Goal: Task Accomplishment & Management: Manage account settings

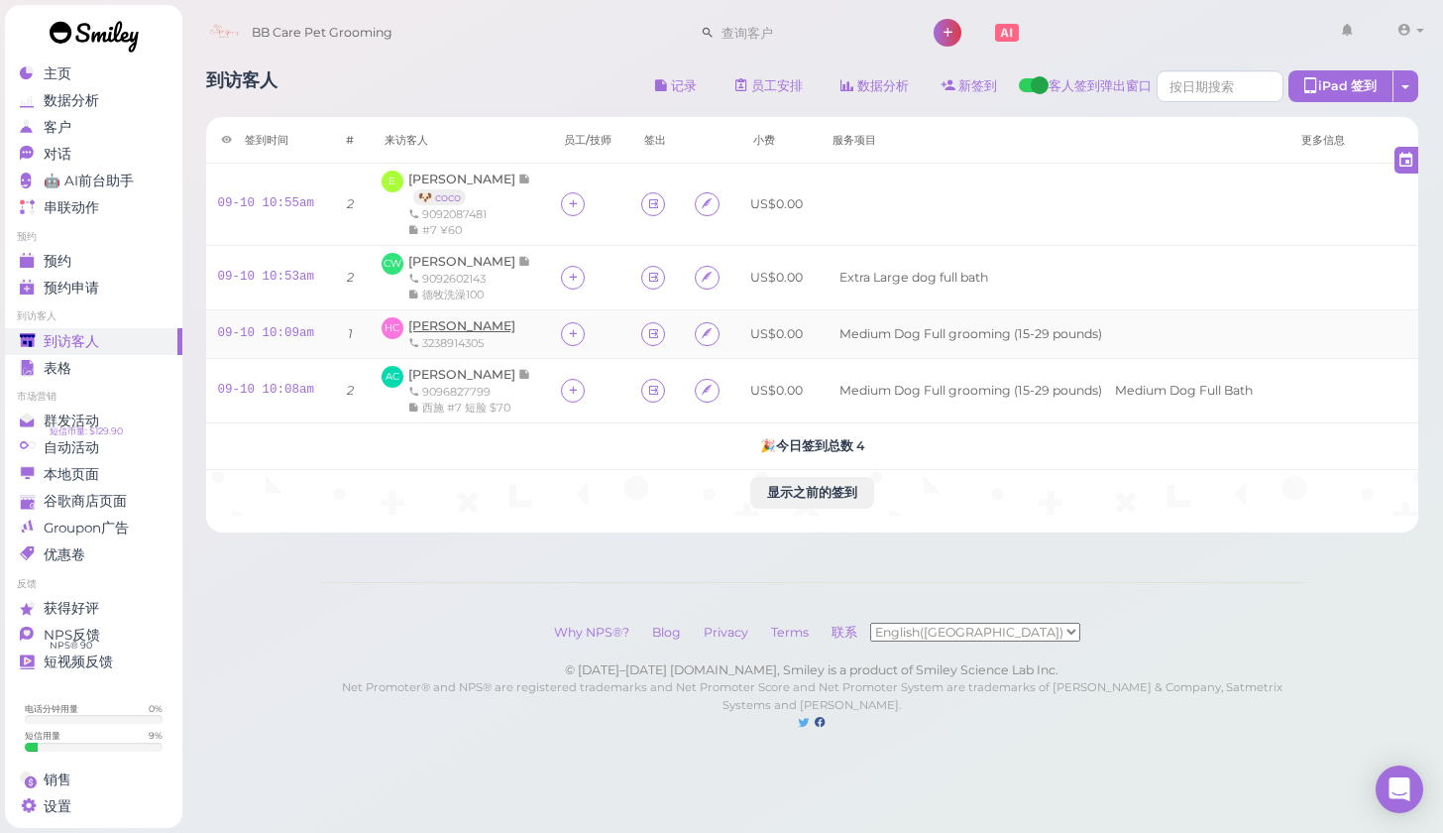
click at [428, 324] on span "[PERSON_NAME]" at bounding box center [461, 325] width 107 height 15
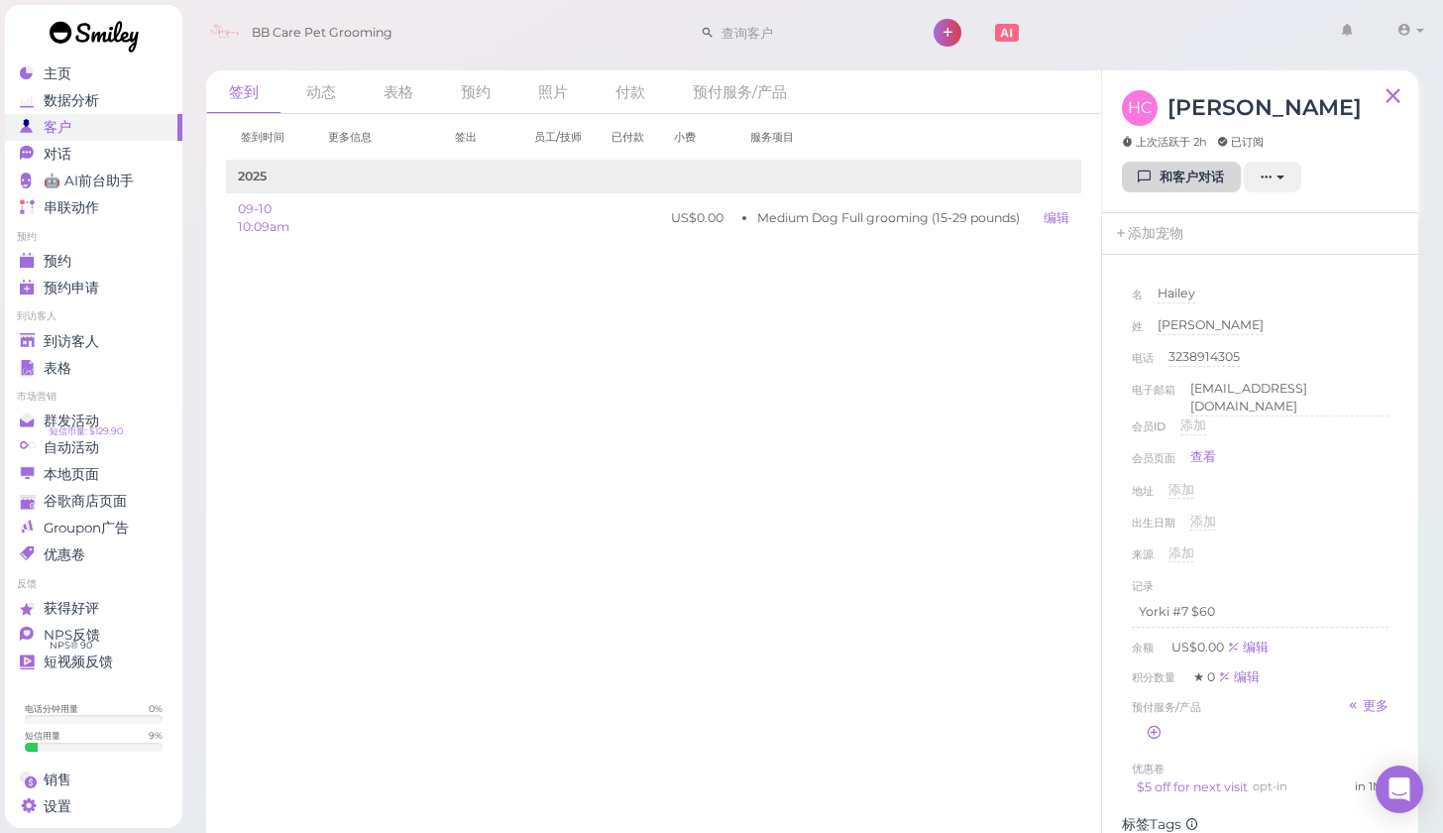
click at [1173, 176] on link "和客户对话" at bounding box center [1181, 178] width 119 height 32
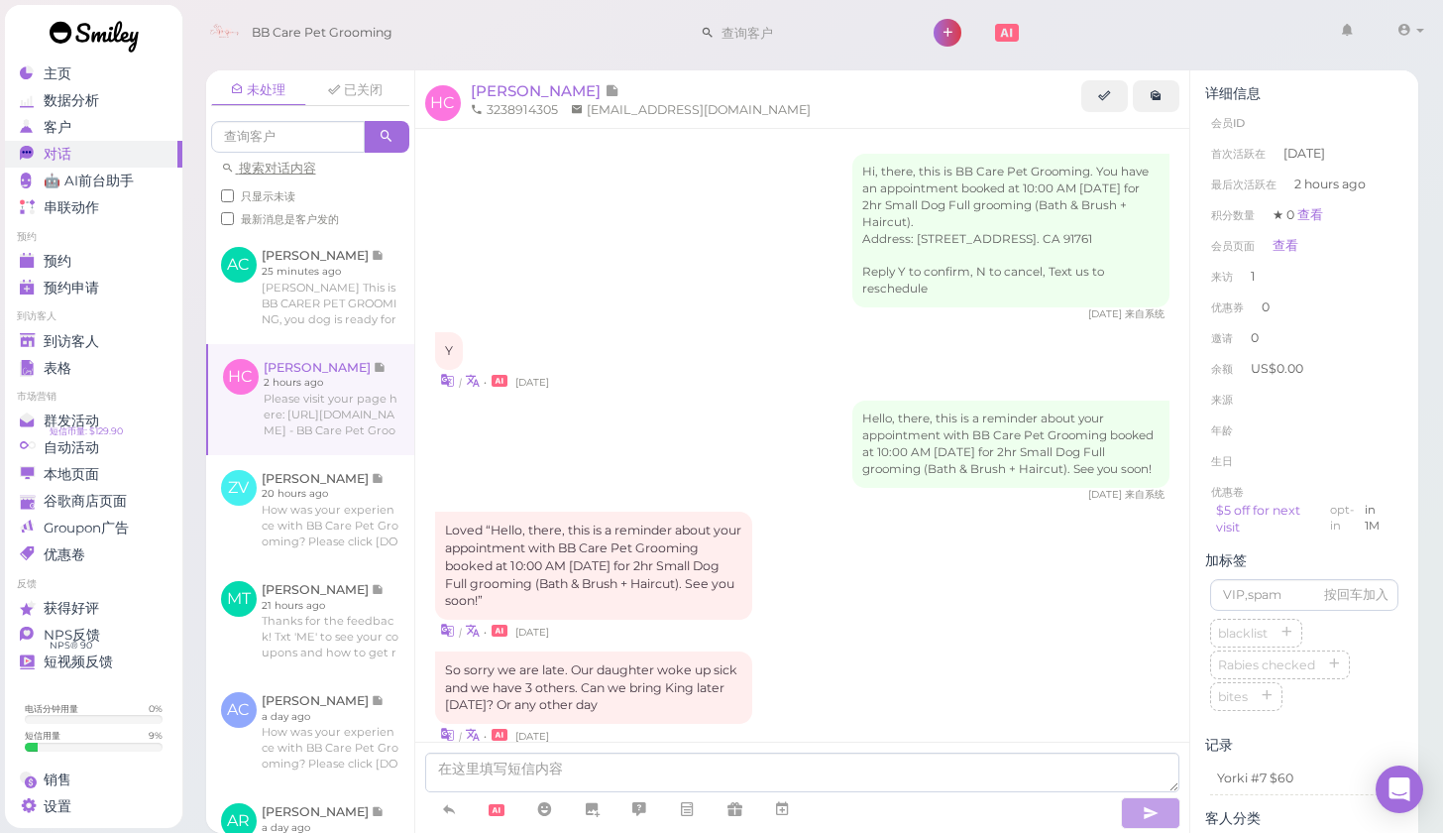
scroll to position [1367, 0]
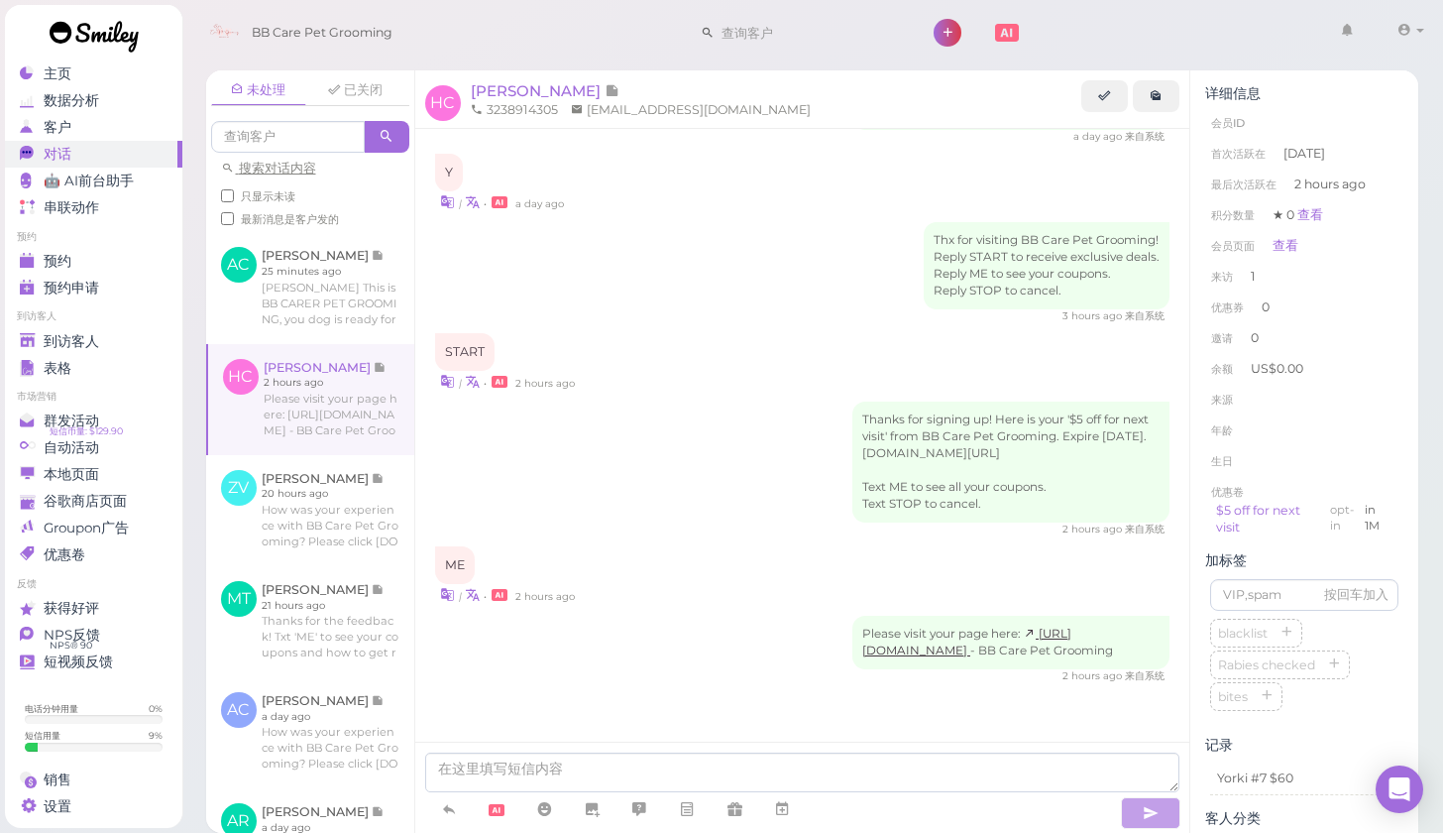
click at [520, 669] on div "2 hours ago 来自系统" at bounding box center [802, 676] width 735 height 14
click at [1435, 537] on div "未处理 已关闭 搜索对话内容 只显示未读 最新消息是客户发的 AC [PERSON_NAME] 25 minutes ago" at bounding box center [812, 444] width 1263 height 777
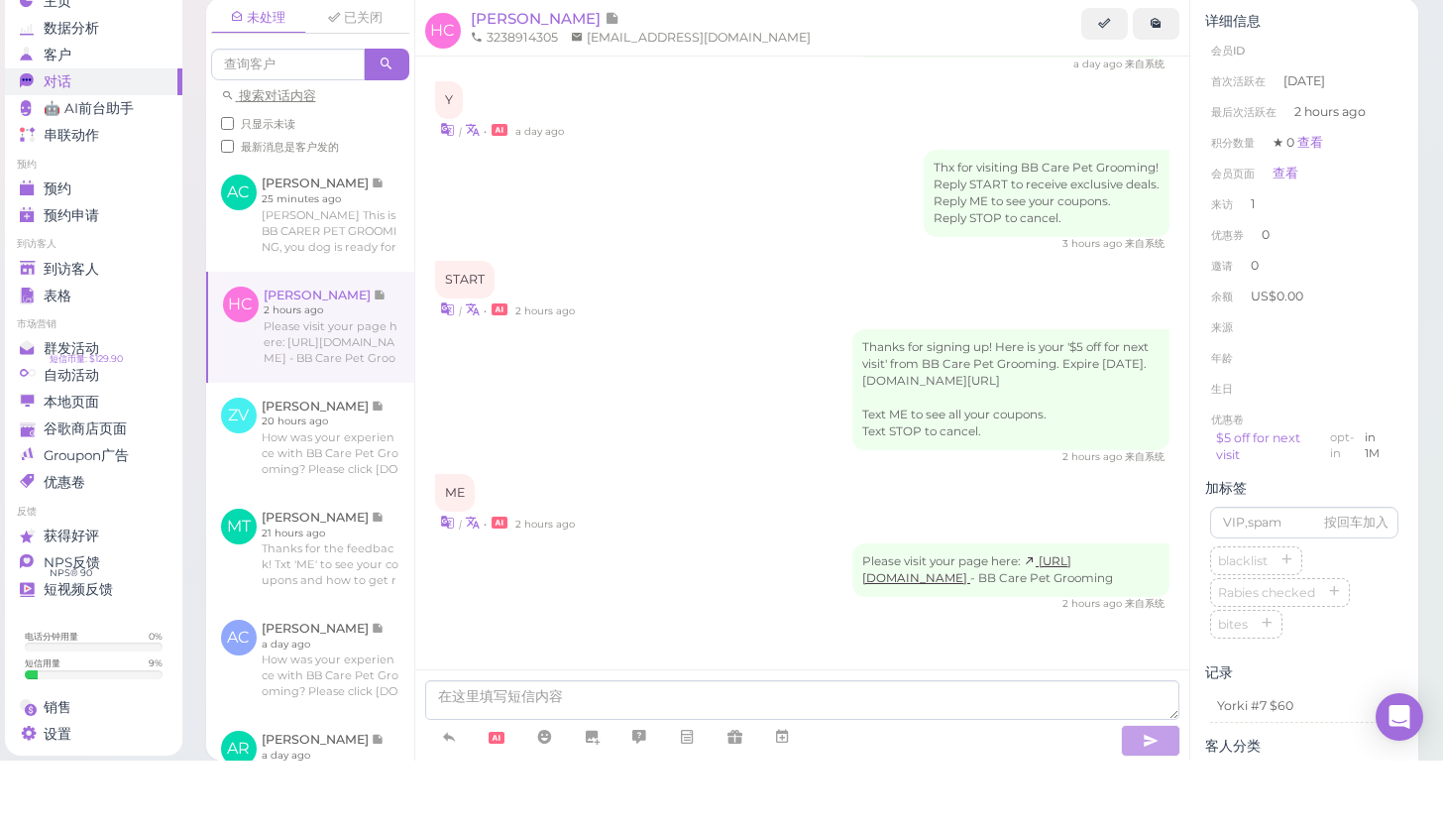
scroll to position [1367, 0]
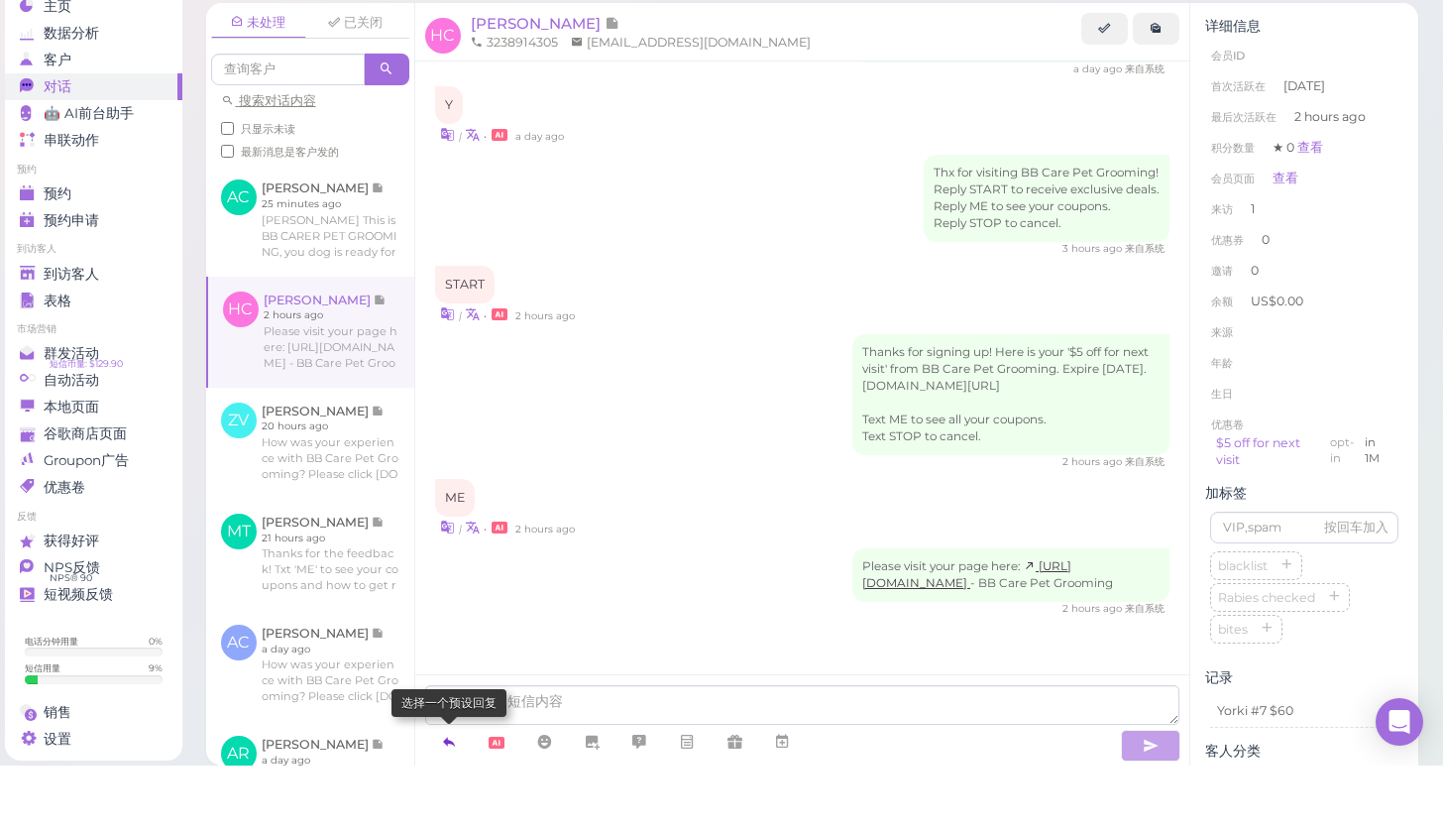
click at [446, 799] on icon at bounding box center [449, 809] width 16 height 20
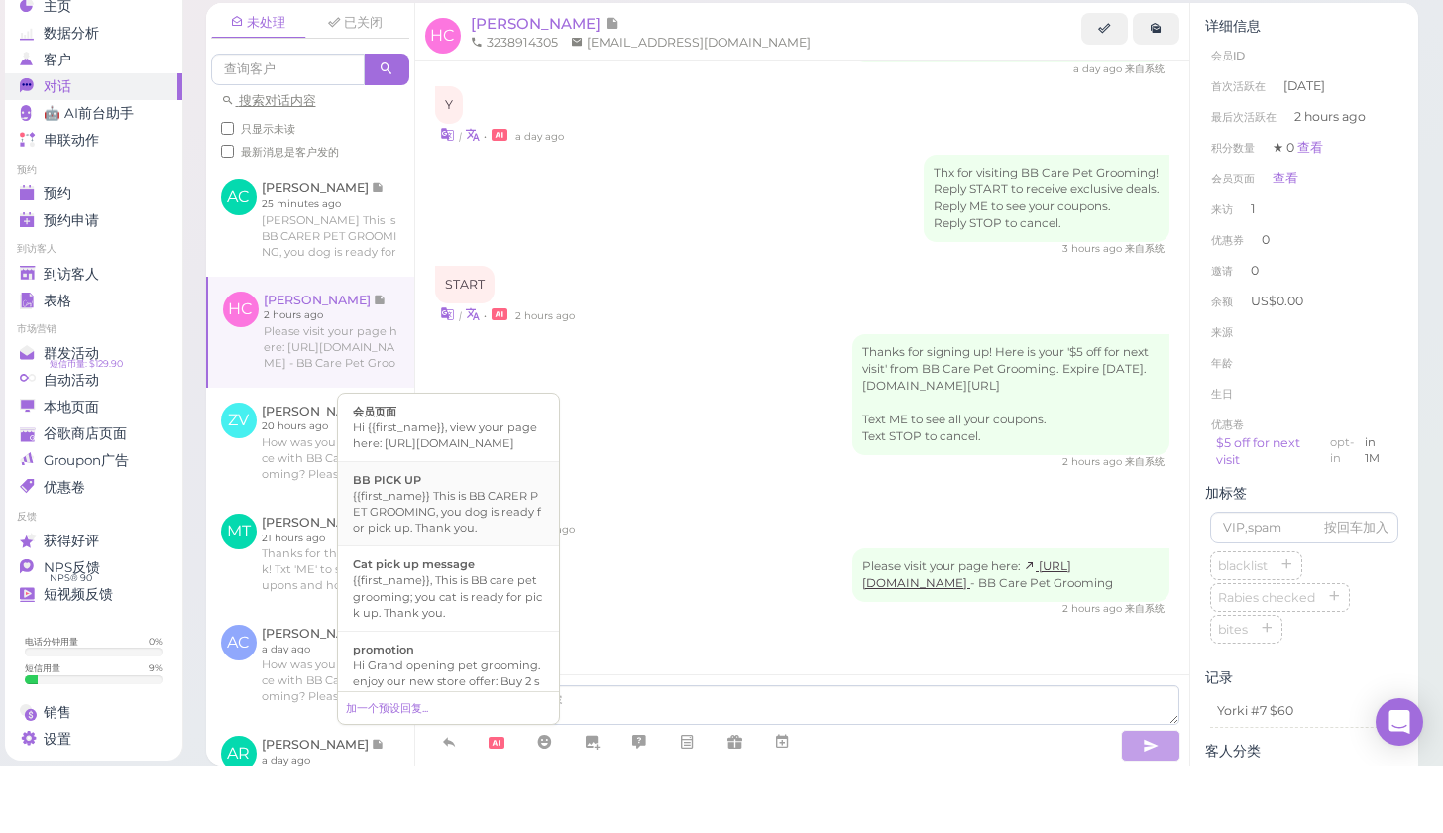
click at [447, 555] on div "{{first_name}} This is BB CARER PET GROOMING, you dog is ready for pick up. Tha…" at bounding box center [448, 579] width 191 height 48
type textarea "{{first_name}} This is BB CARER PET GROOMING, you dog is ready for pick up. Tha…"
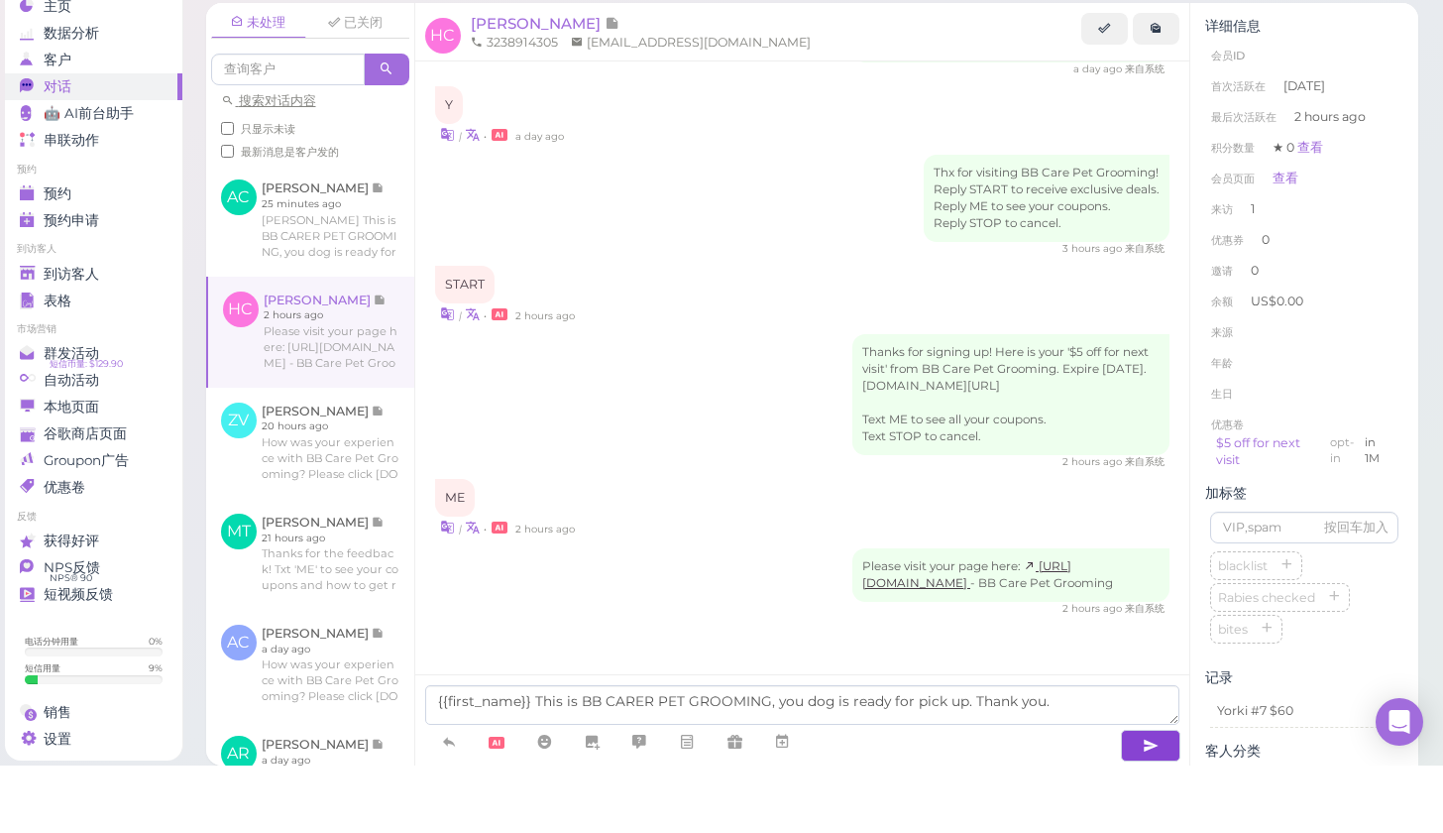
click at [1157, 803] on icon "button" at bounding box center [1151, 813] width 16 height 20
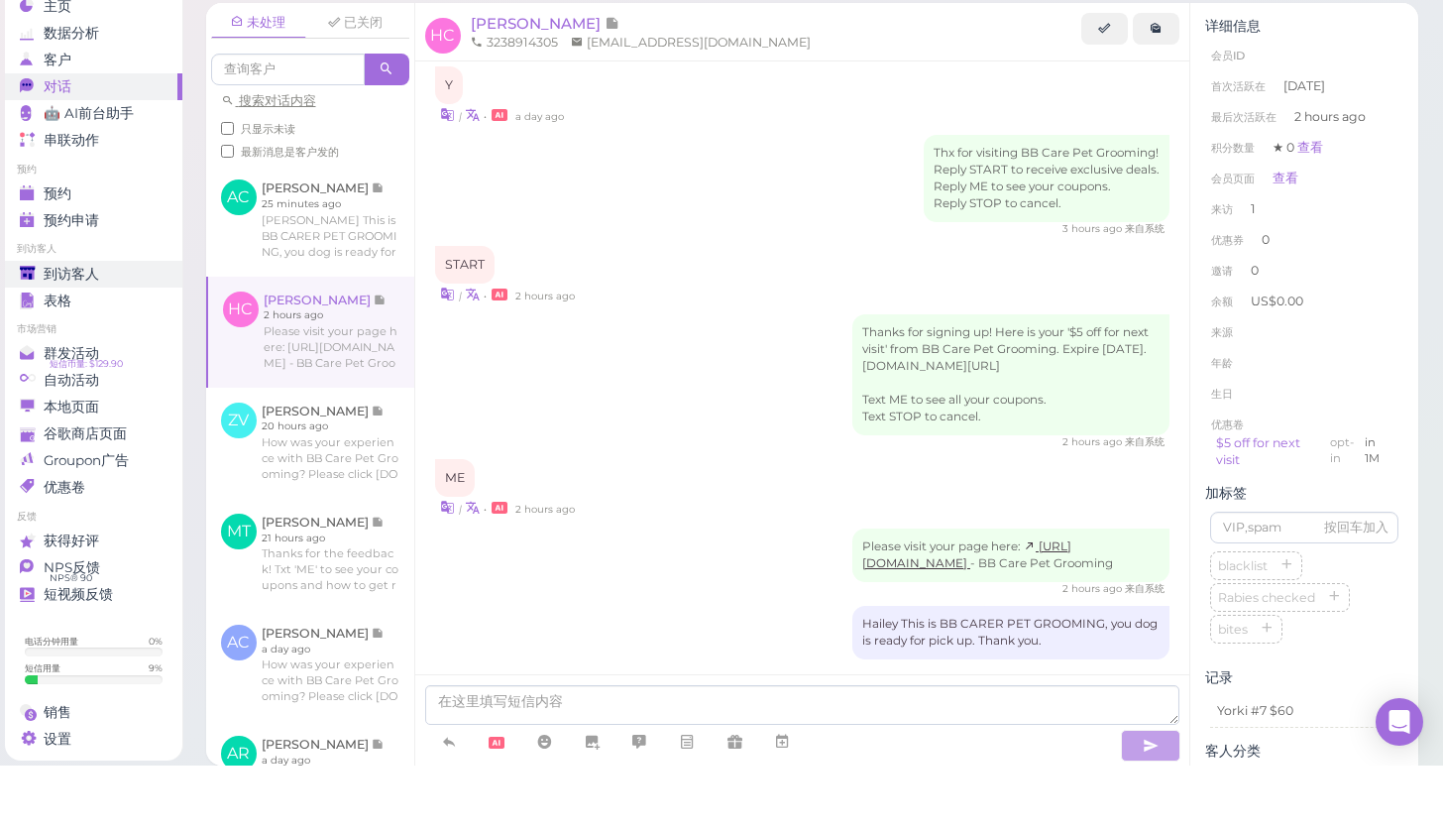
scroll to position [1428, 0]
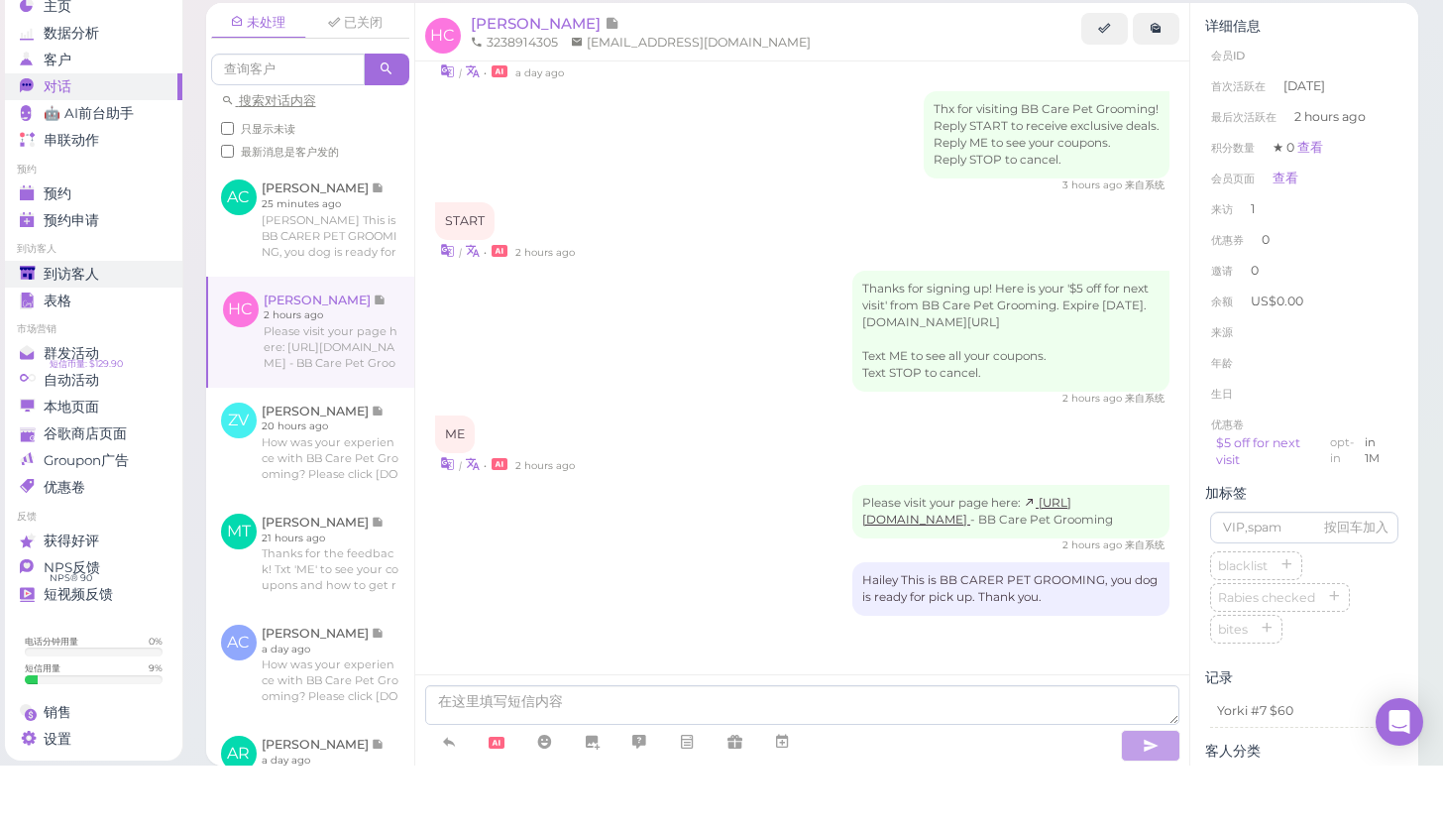
click at [85, 333] on span "到访客人" at bounding box center [72, 341] width 56 height 17
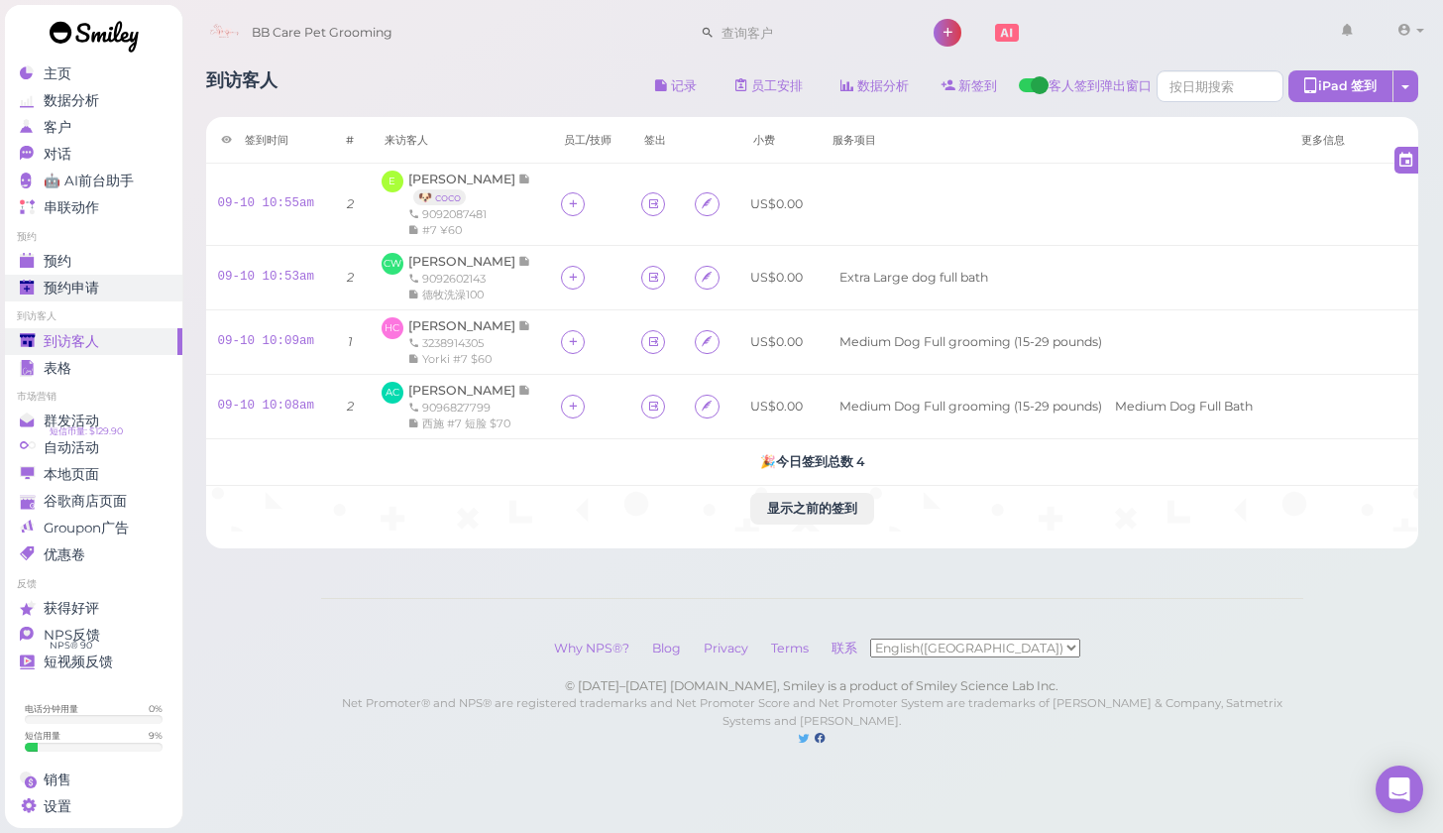
click at [54, 286] on span "预约申请" at bounding box center [72, 288] width 56 height 17
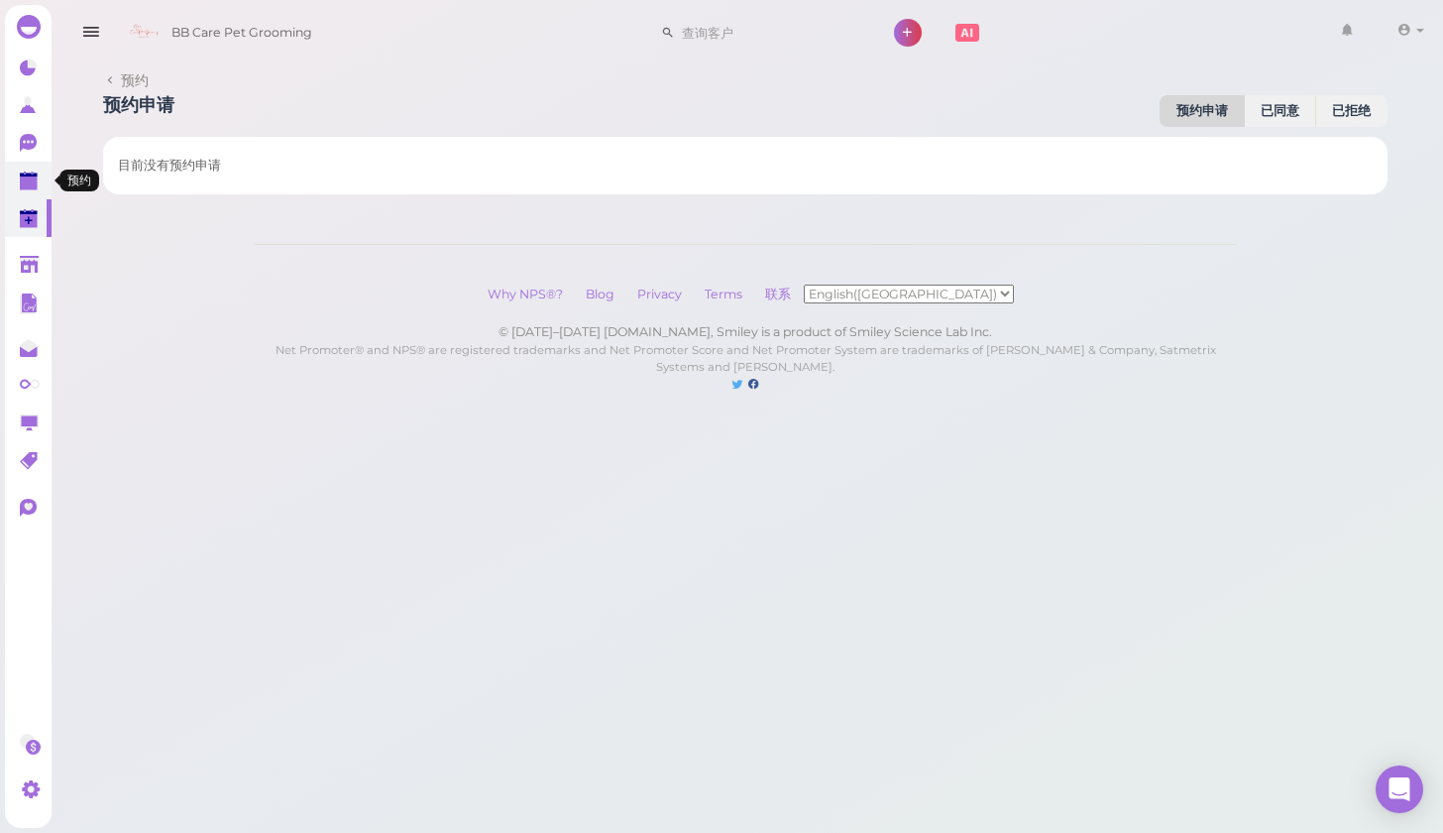
click at [24, 178] on polygon at bounding box center [29, 183] width 18 height 14
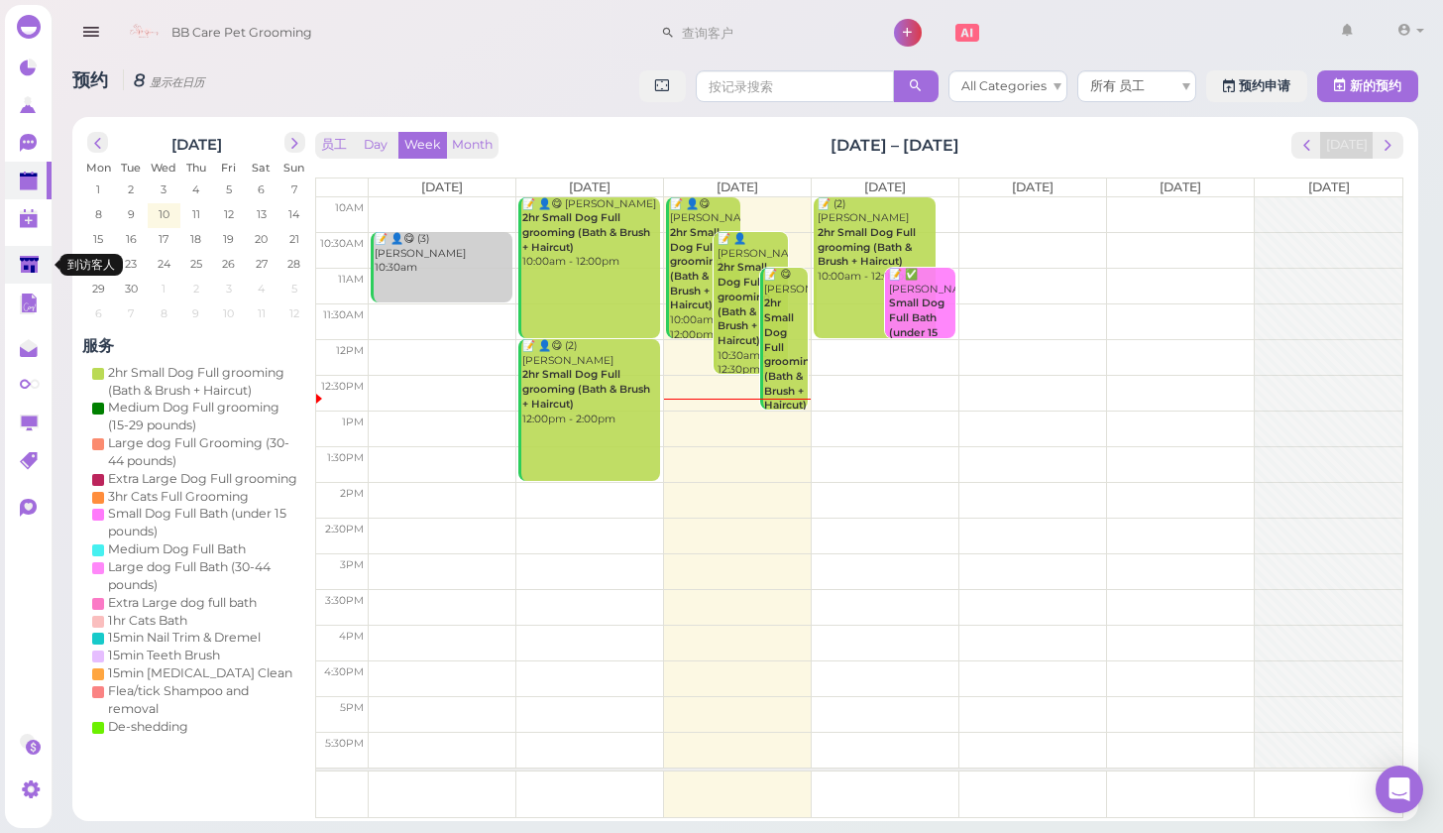
click at [27, 271] on polygon at bounding box center [29, 264] width 19 height 17
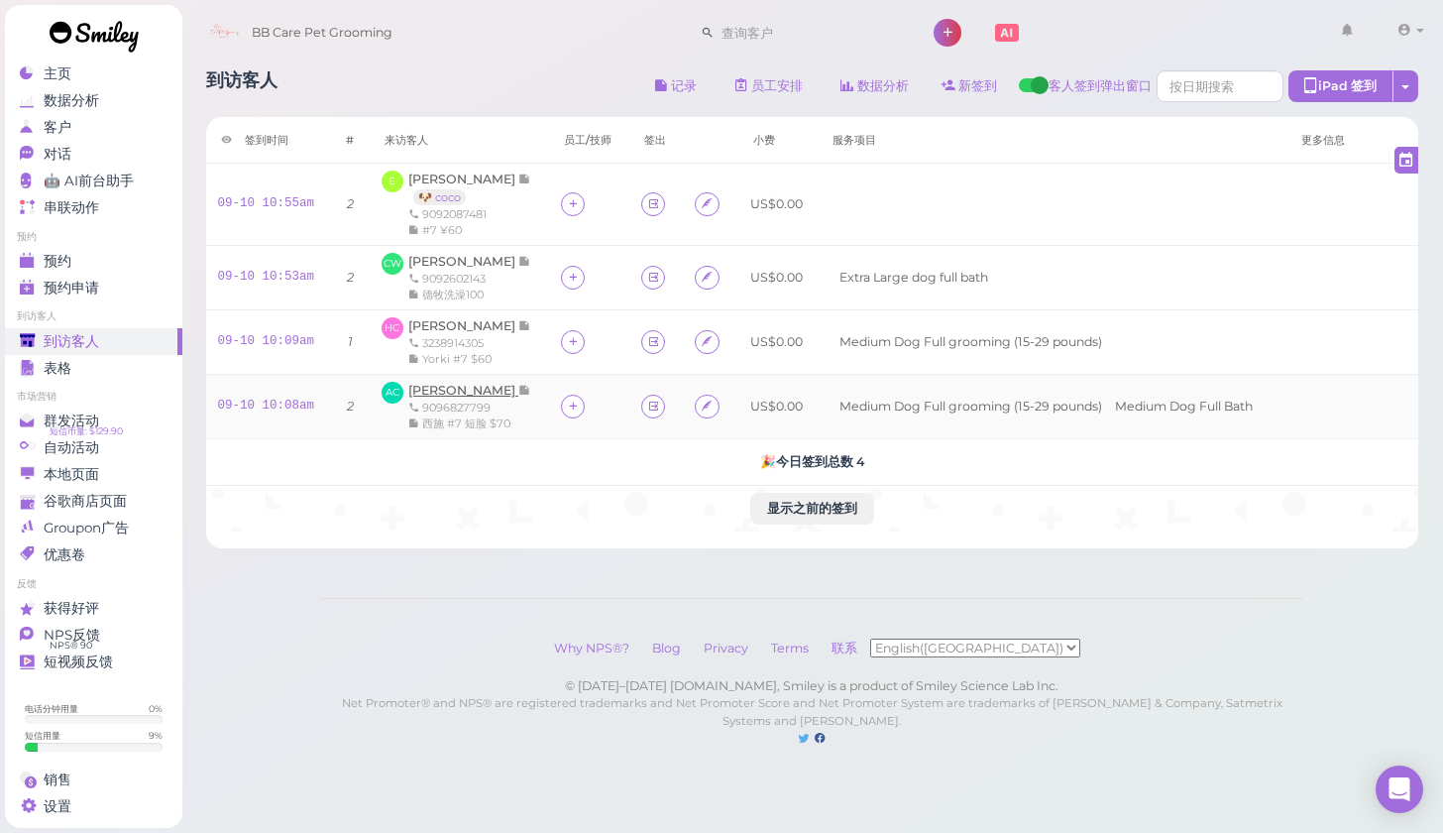
click at [475, 383] on span "[PERSON_NAME]" at bounding box center [463, 390] width 110 height 15
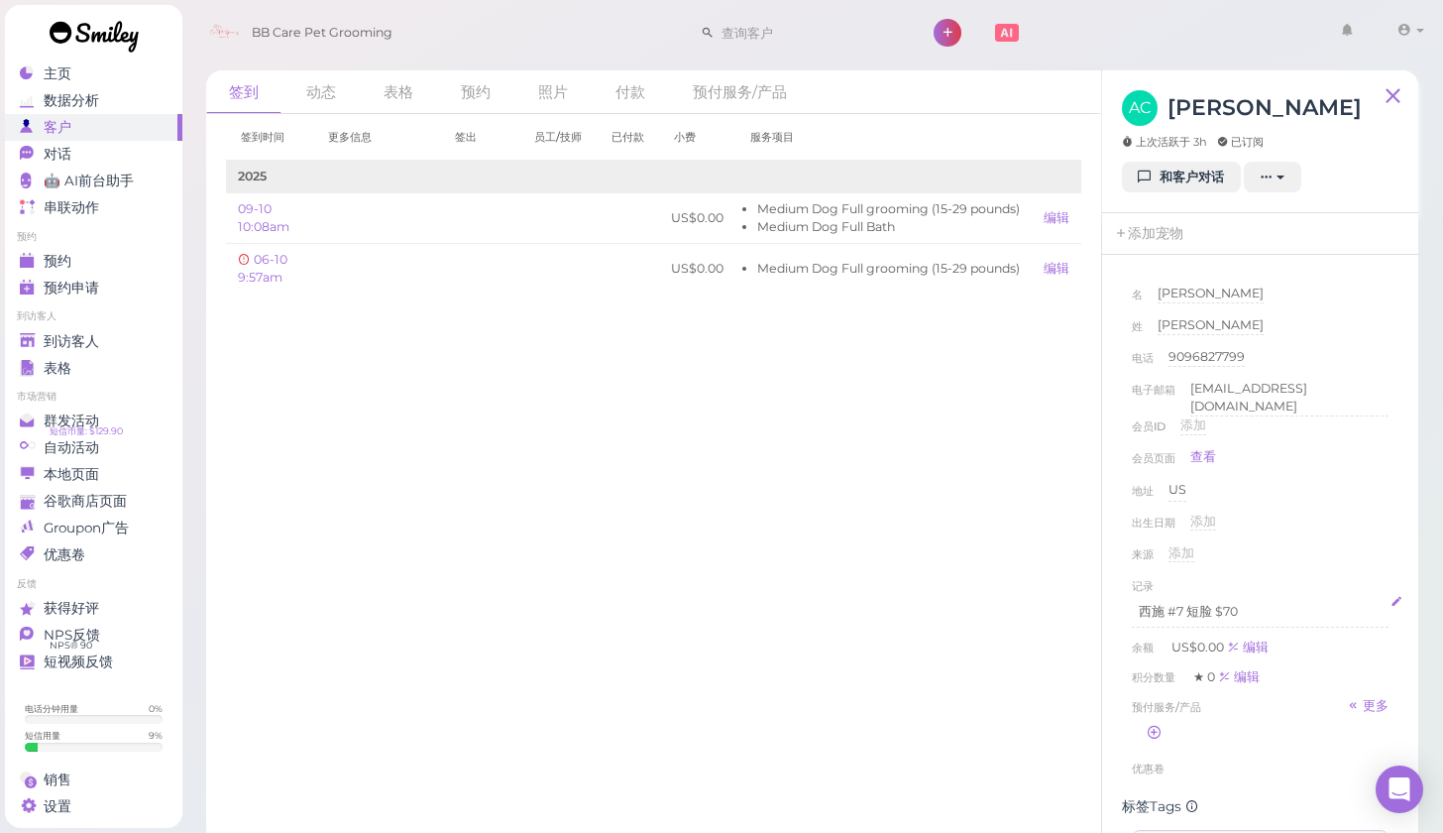
click at [1272, 603] on p "西施 #7 短脸 $70" at bounding box center [1260, 612] width 243 height 18
click at [1338, 550] on div "来源 添加" at bounding box center [1260, 560] width 257 height 32
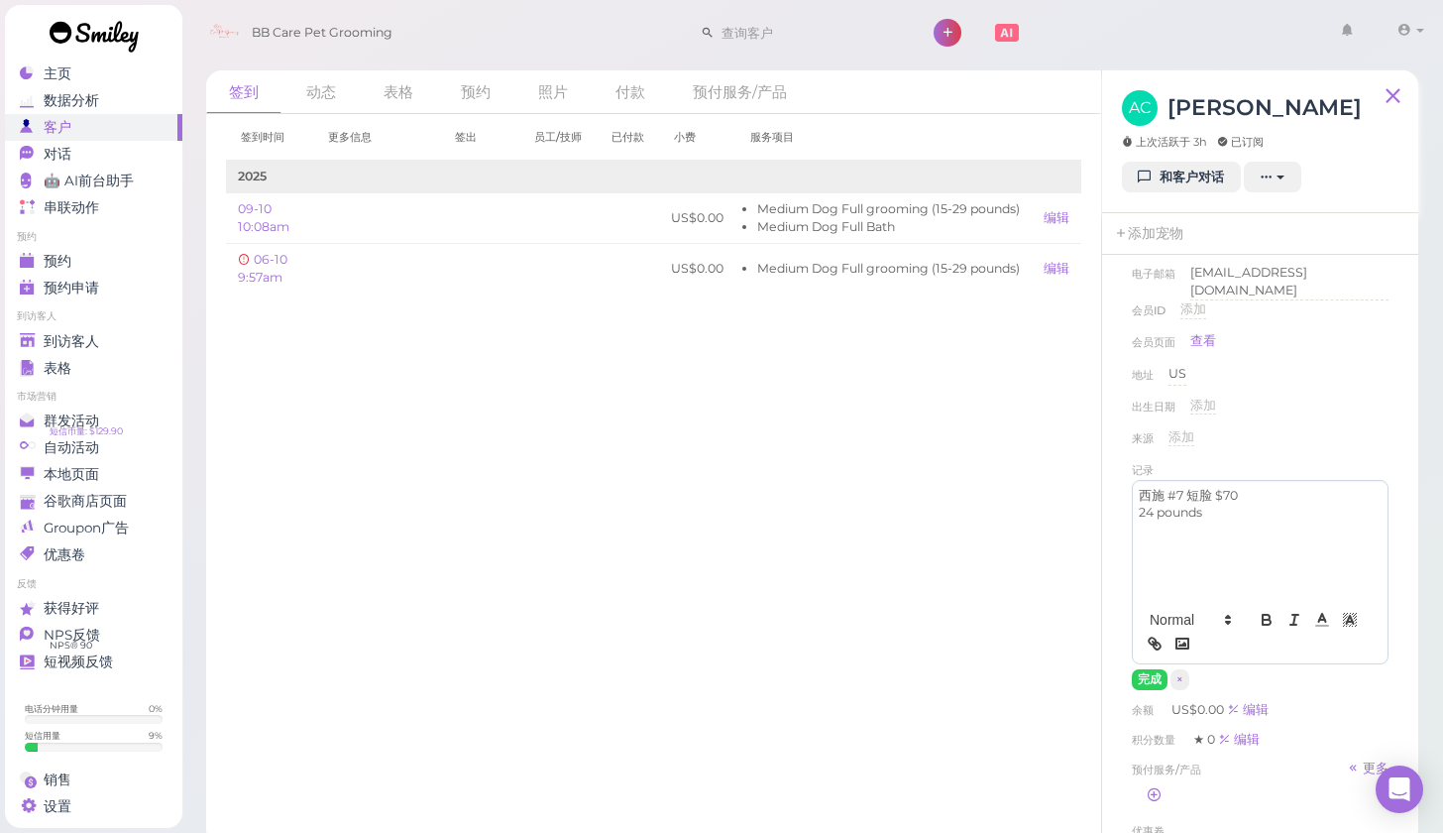
scroll to position [133, 0]
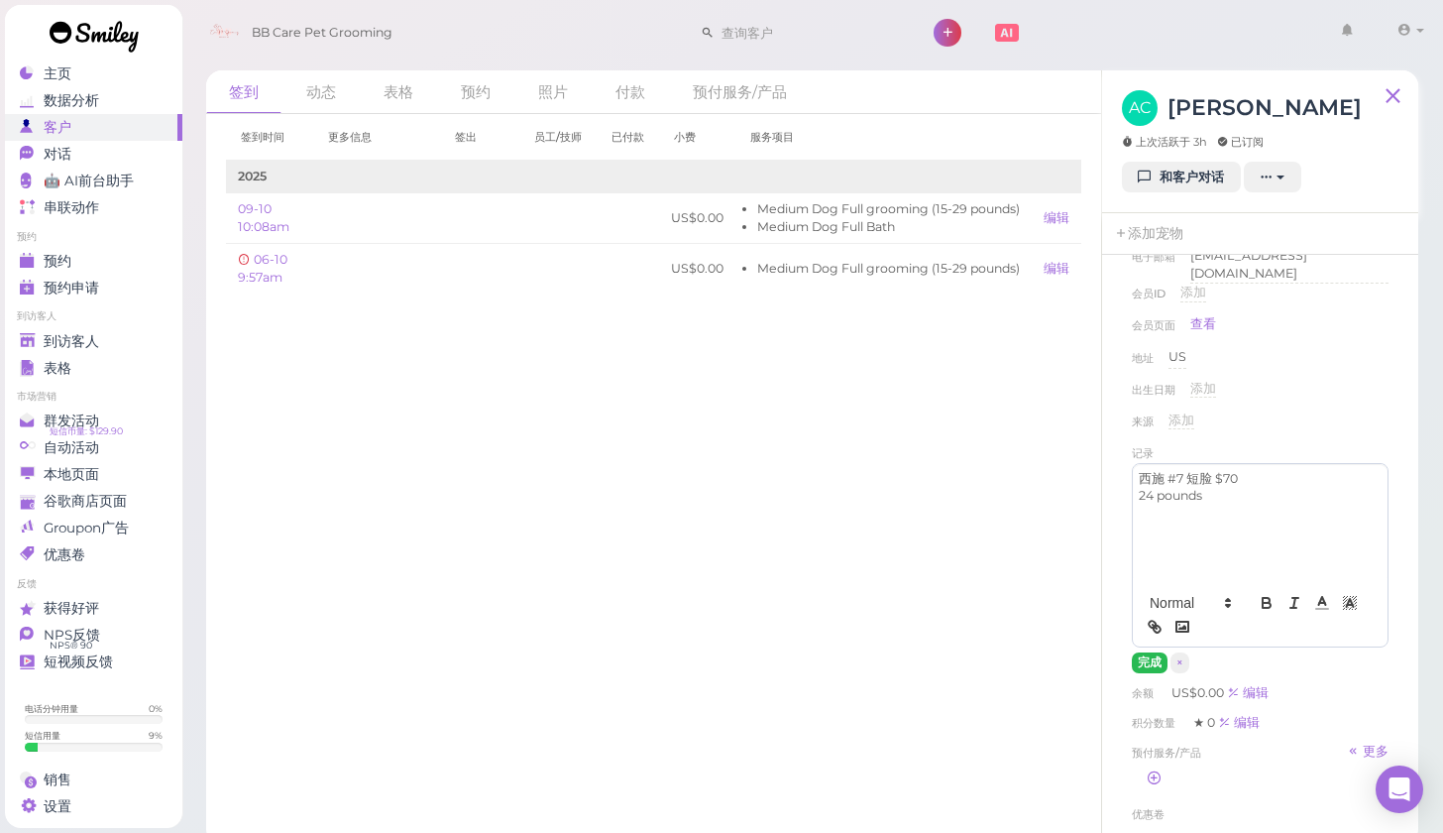
click at [1147, 653] on button "完成" at bounding box center [1150, 662] width 36 height 21
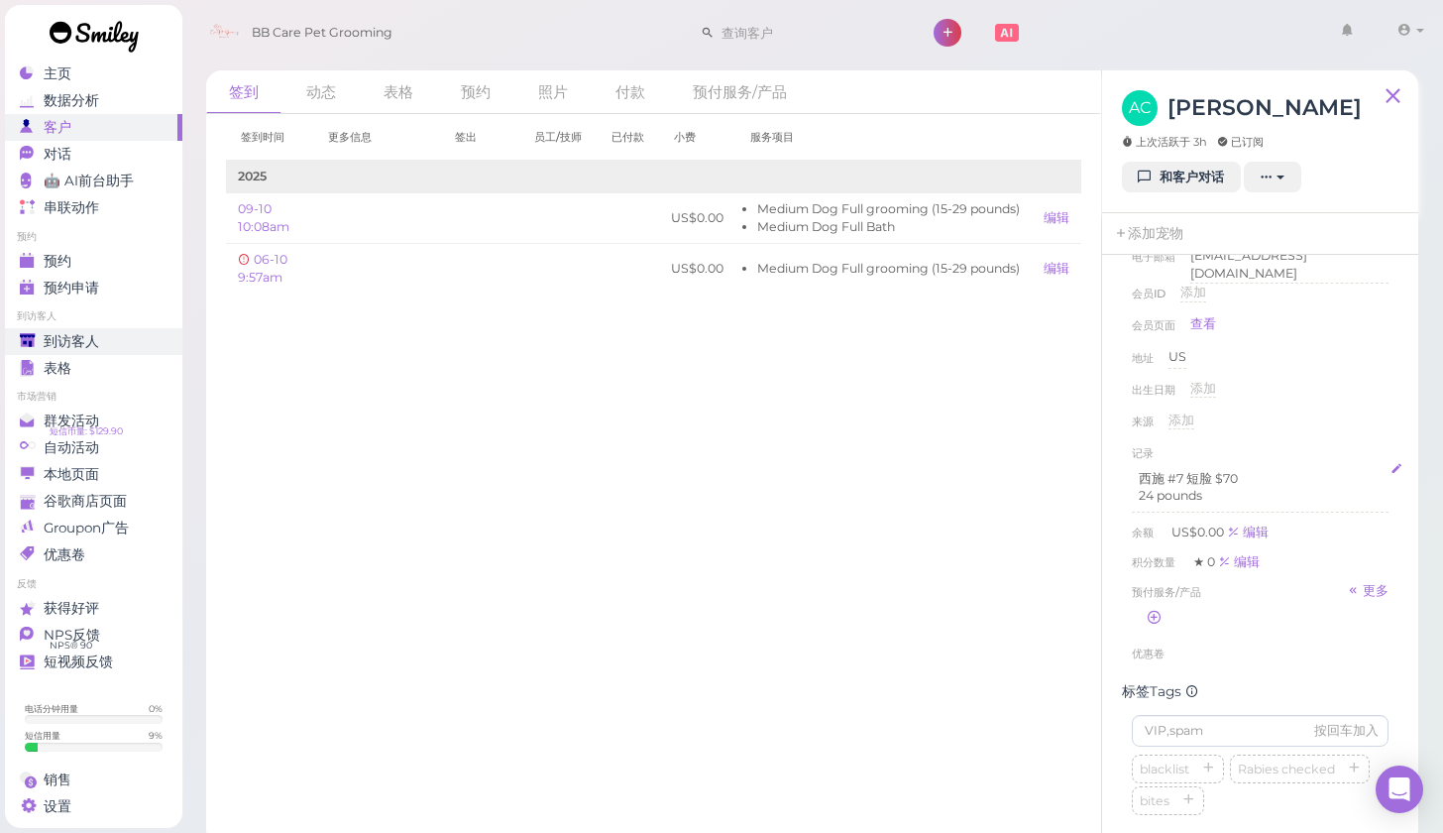
click at [56, 334] on span "到访客人" at bounding box center [72, 341] width 56 height 17
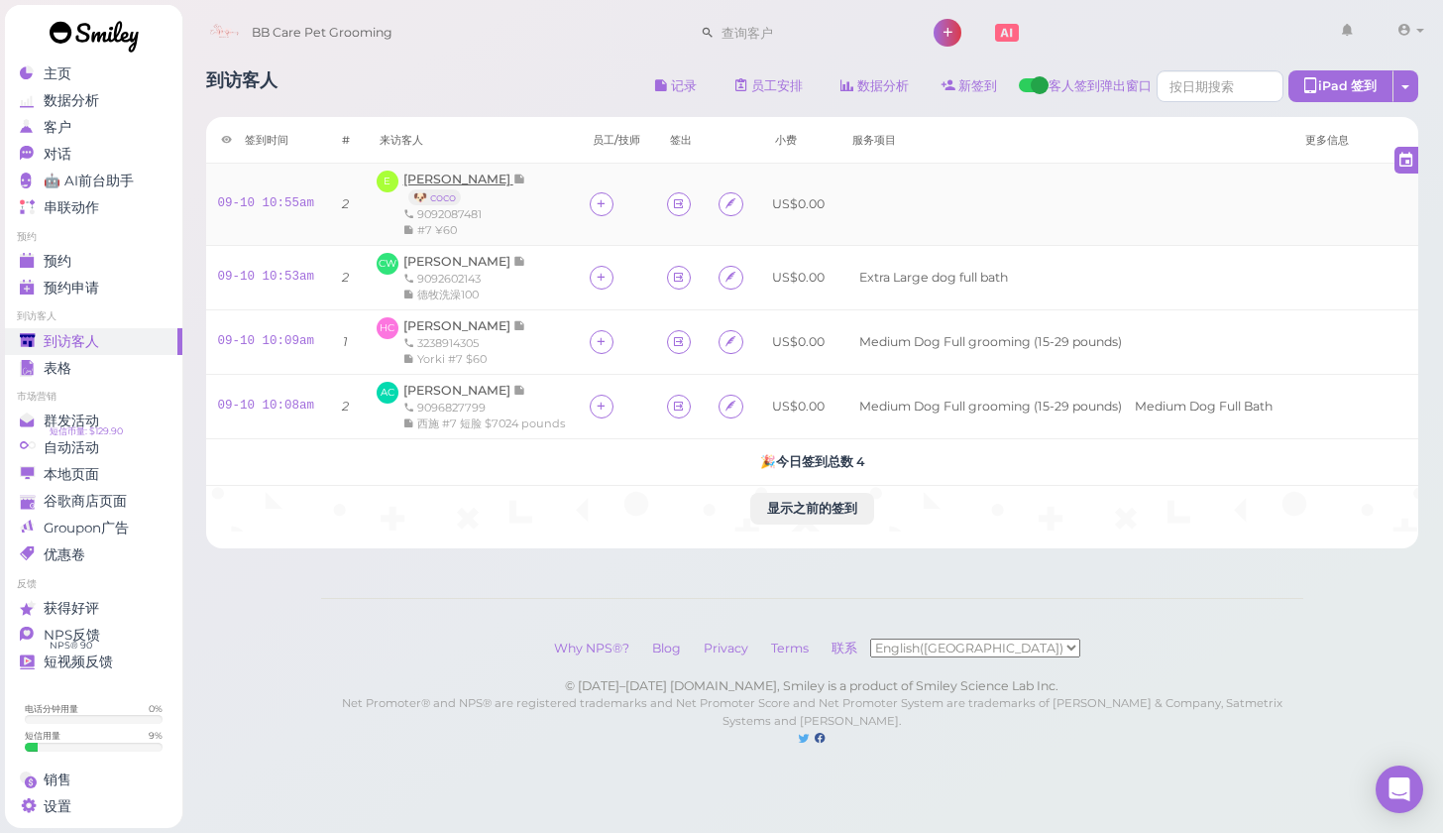
click at [428, 177] on span "[PERSON_NAME]" at bounding box center [458, 178] width 110 height 15
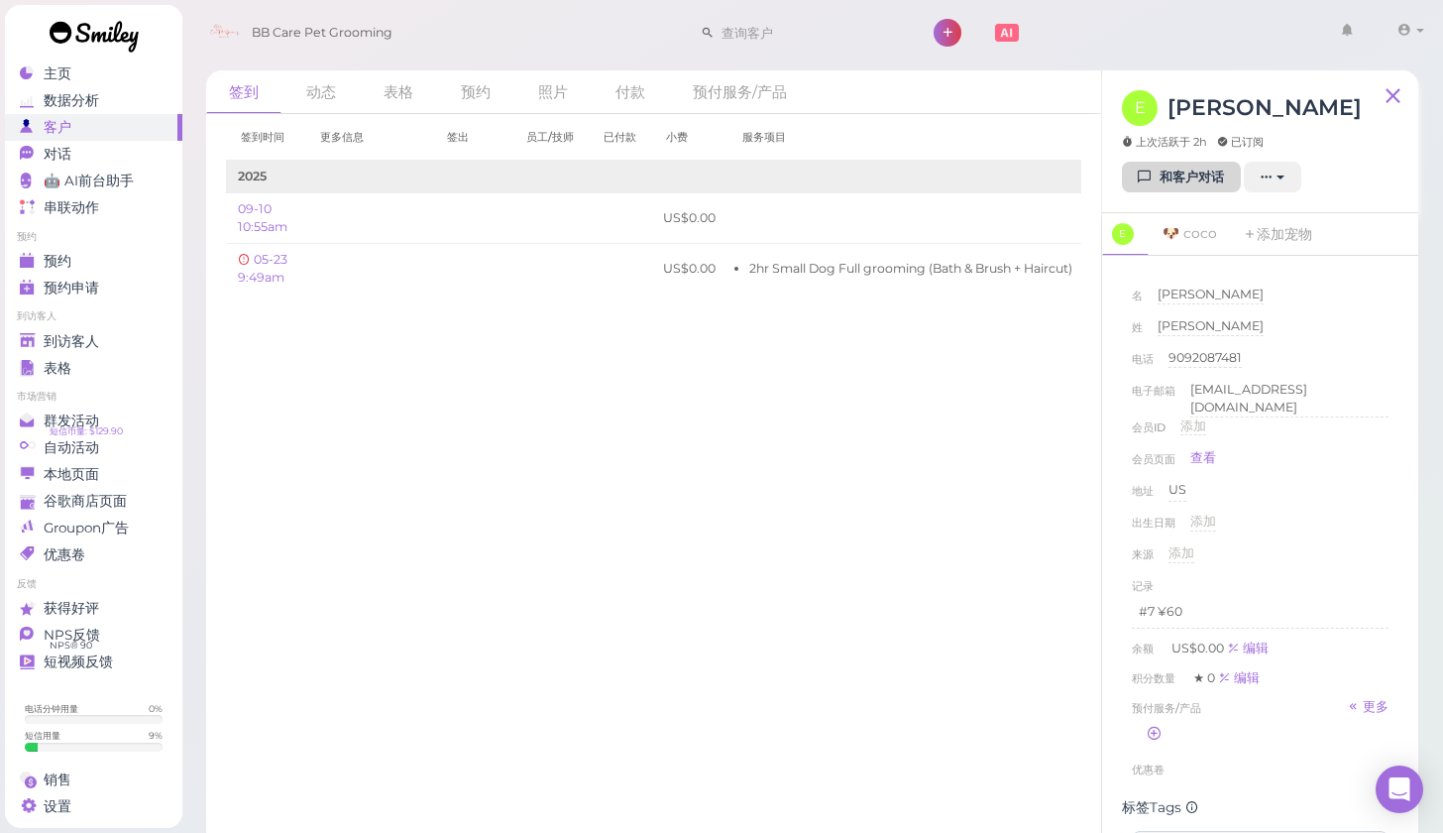
click at [1173, 170] on link "和客户对话" at bounding box center [1181, 178] width 119 height 32
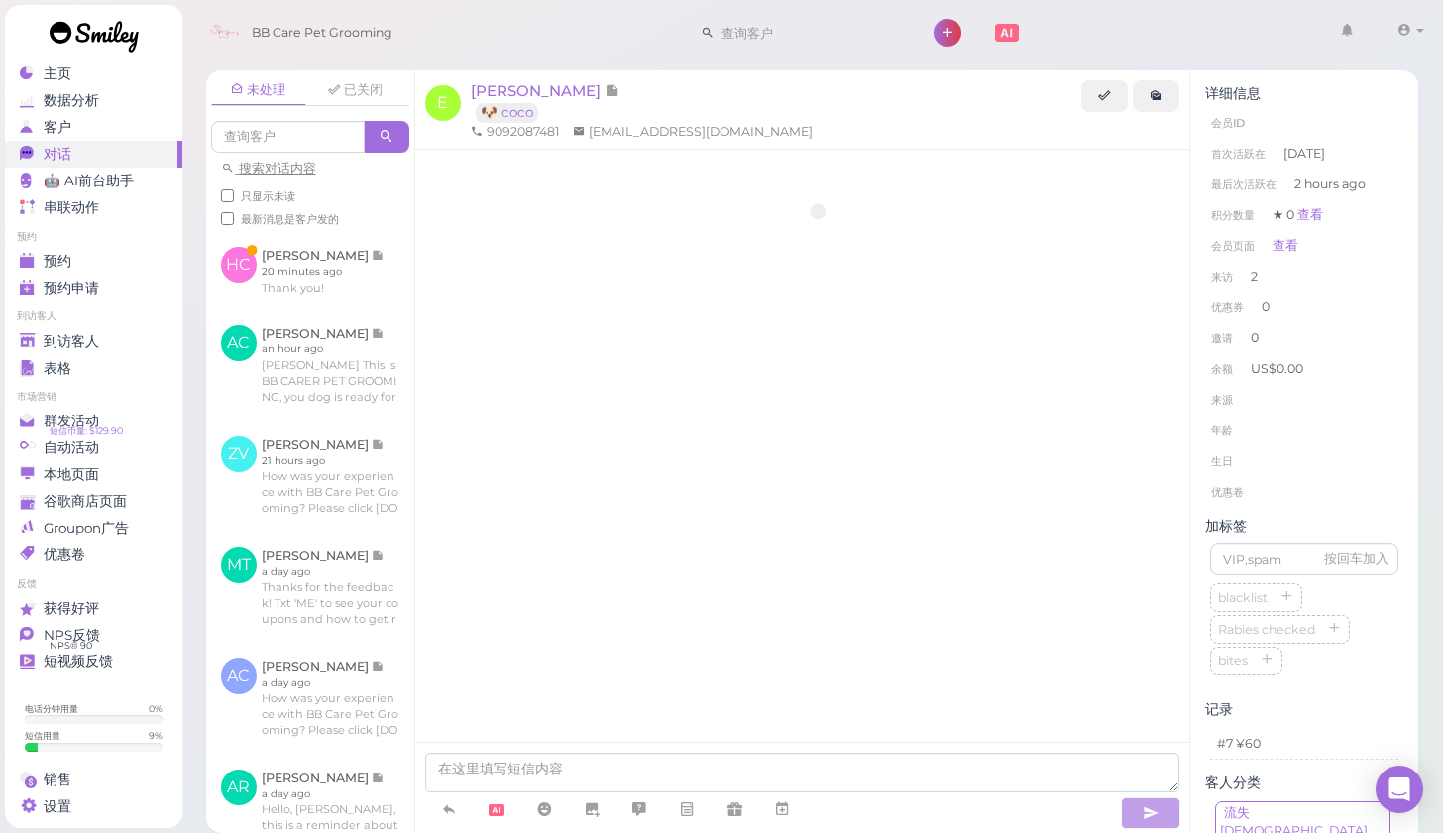
scroll to position [111, 0]
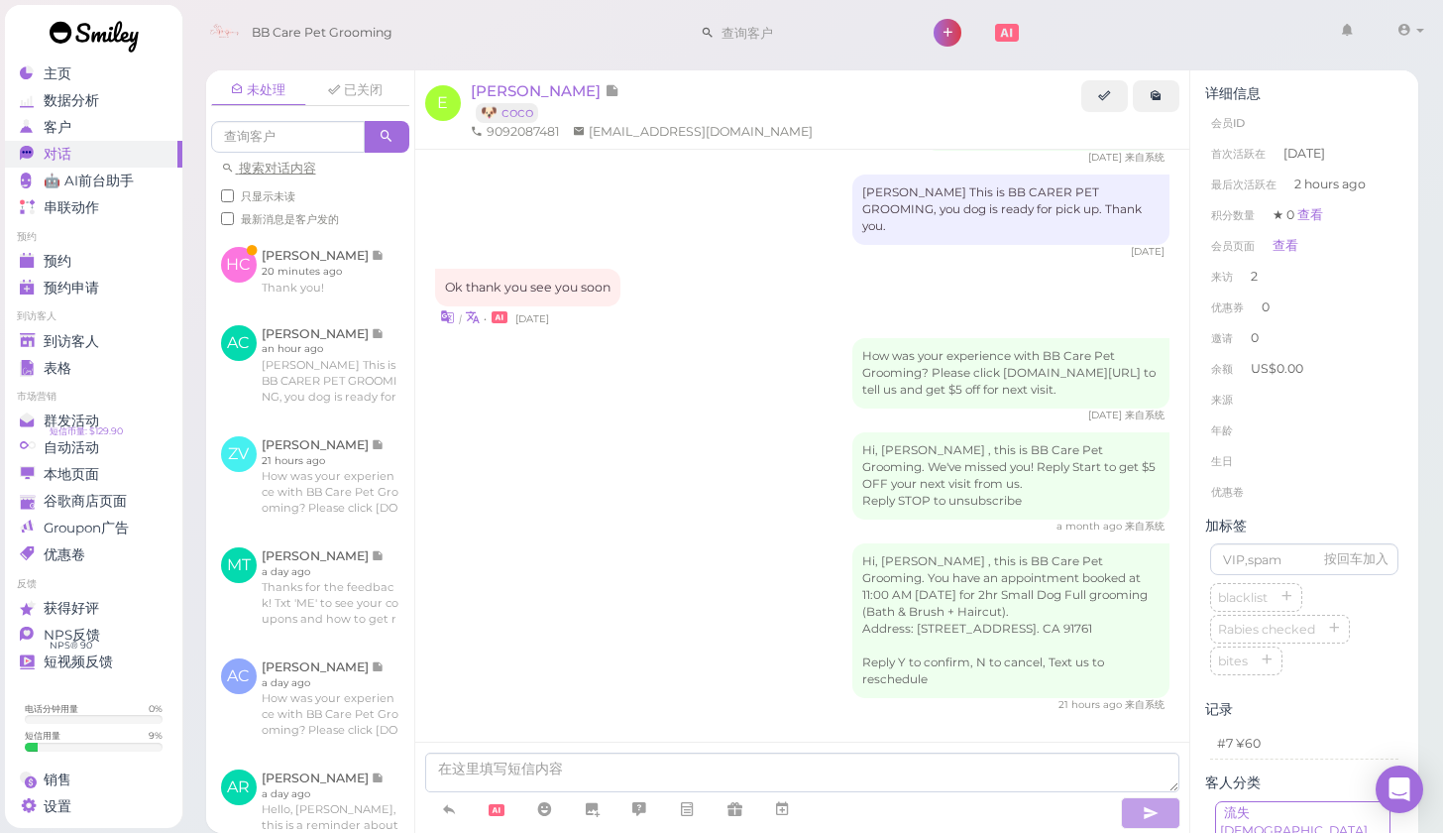
click at [1433, 424] on div "未处理 已关闭 搜索对话内容 只显示未读 最新消息是客户发的 [PERSON_NAME]" at bounding box center [812, 444] width 1263 height 777
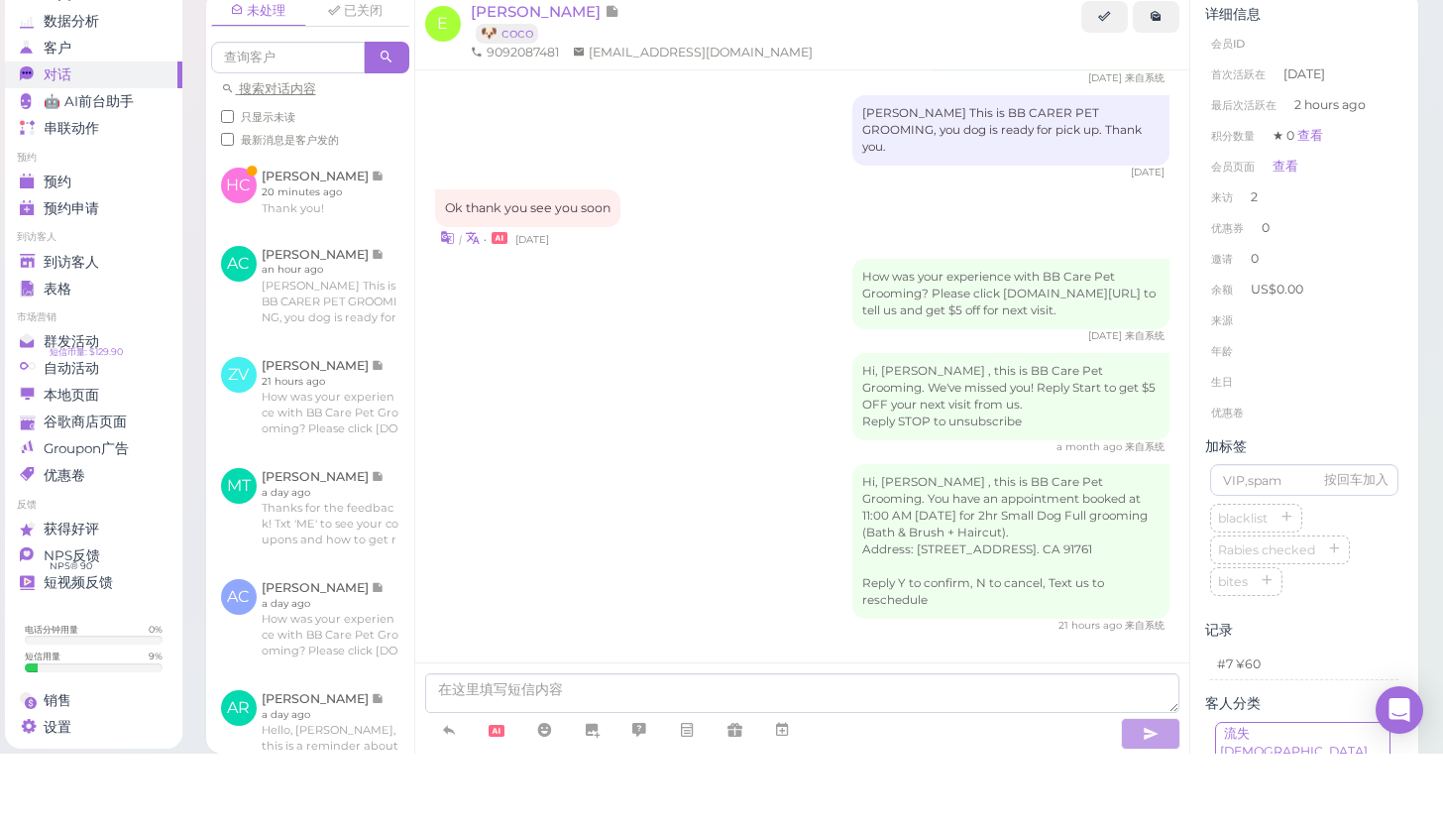
scroll to position [12, 0]
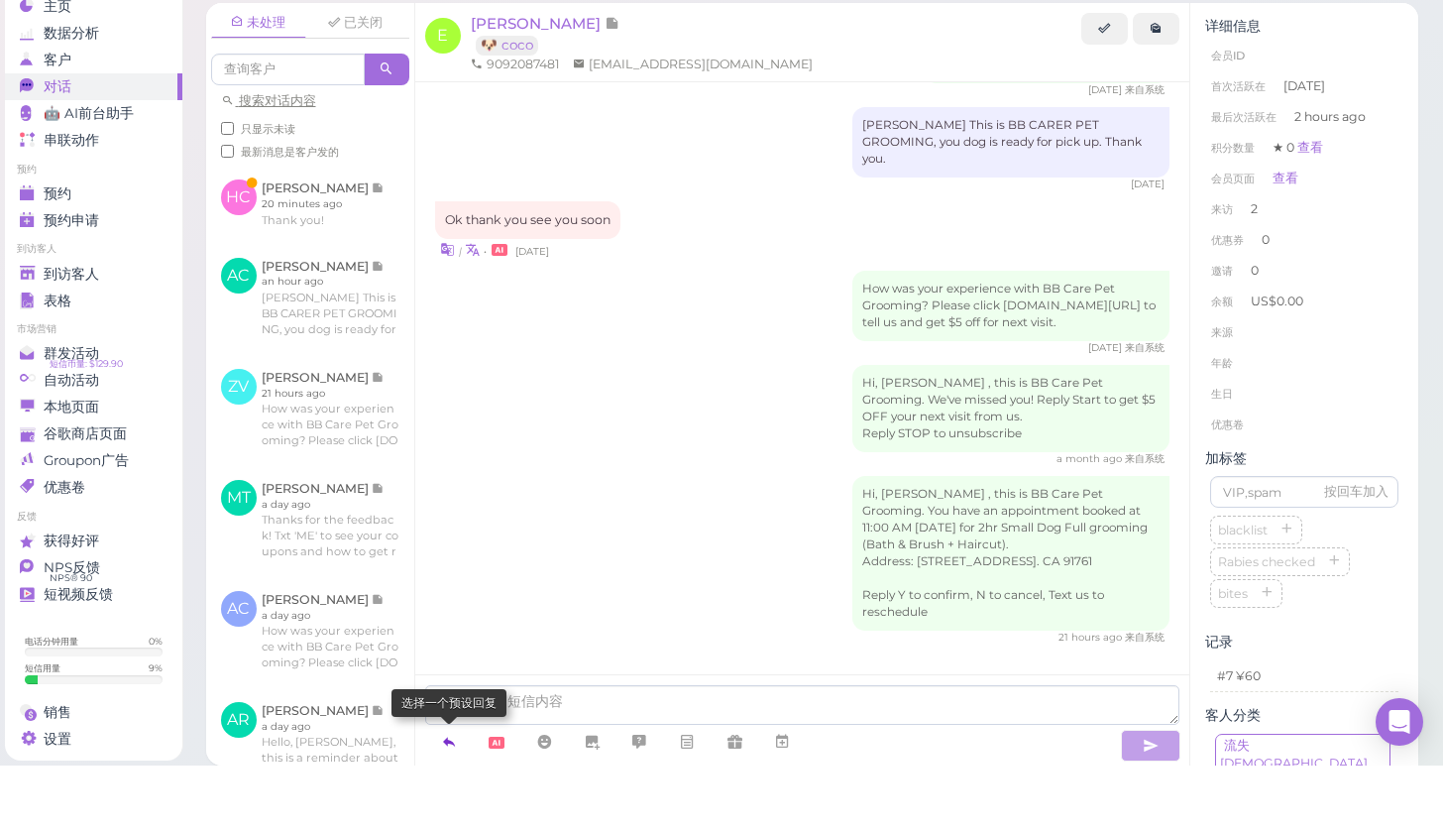
click at [453, 799] on icon at bounding box center [449, 809] width 16 height 20
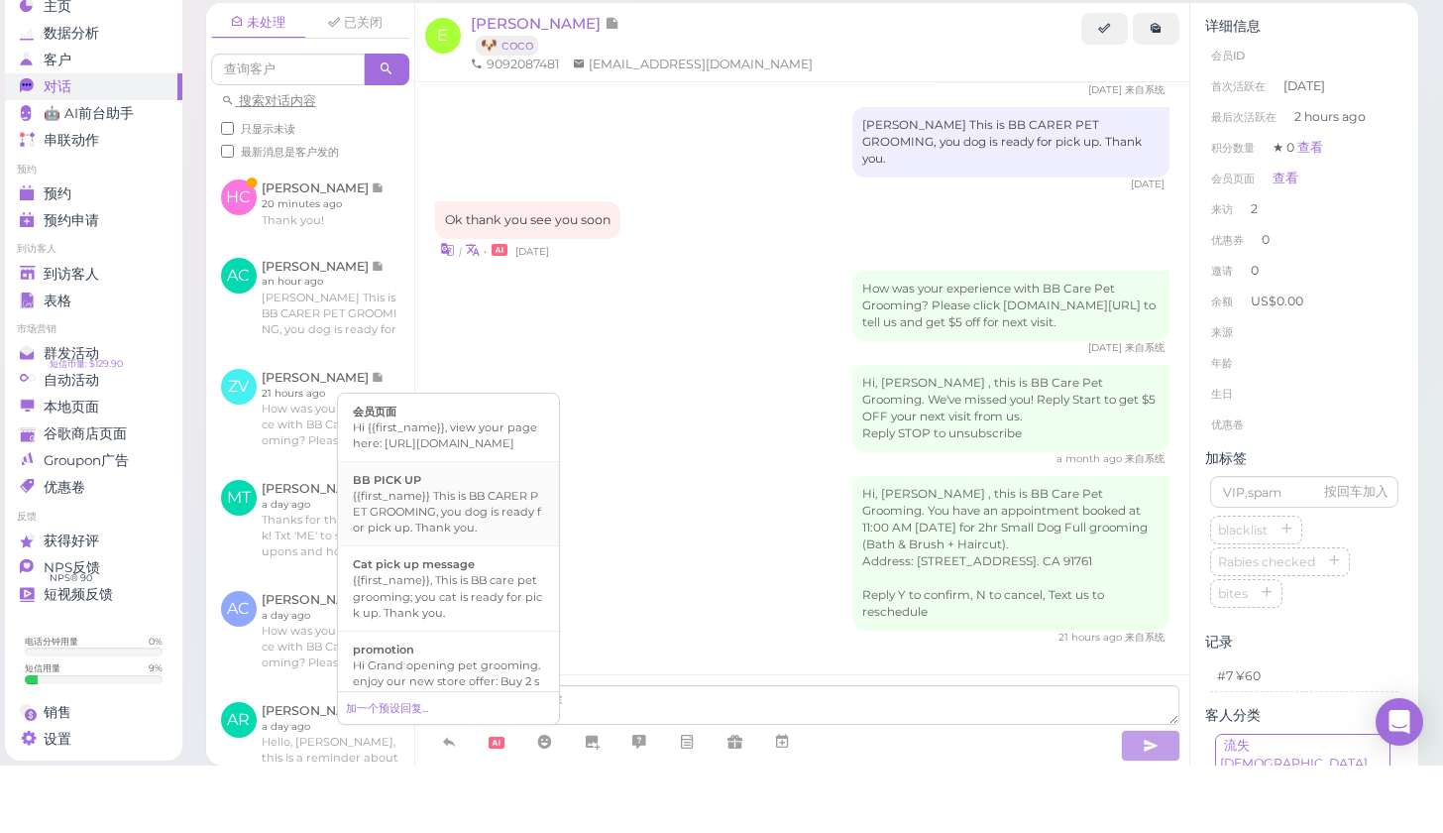
click at [458, 555] on div "{{first_name}} This is BB CARER PET GROOMING, you dog is ready for pick up. Tha…" at bounding box center [448, 579] width 191 height 48
type textarea "{{first_name}} This is BB CARER PET GROOMING, you dog is ready for pick up. Tha…"
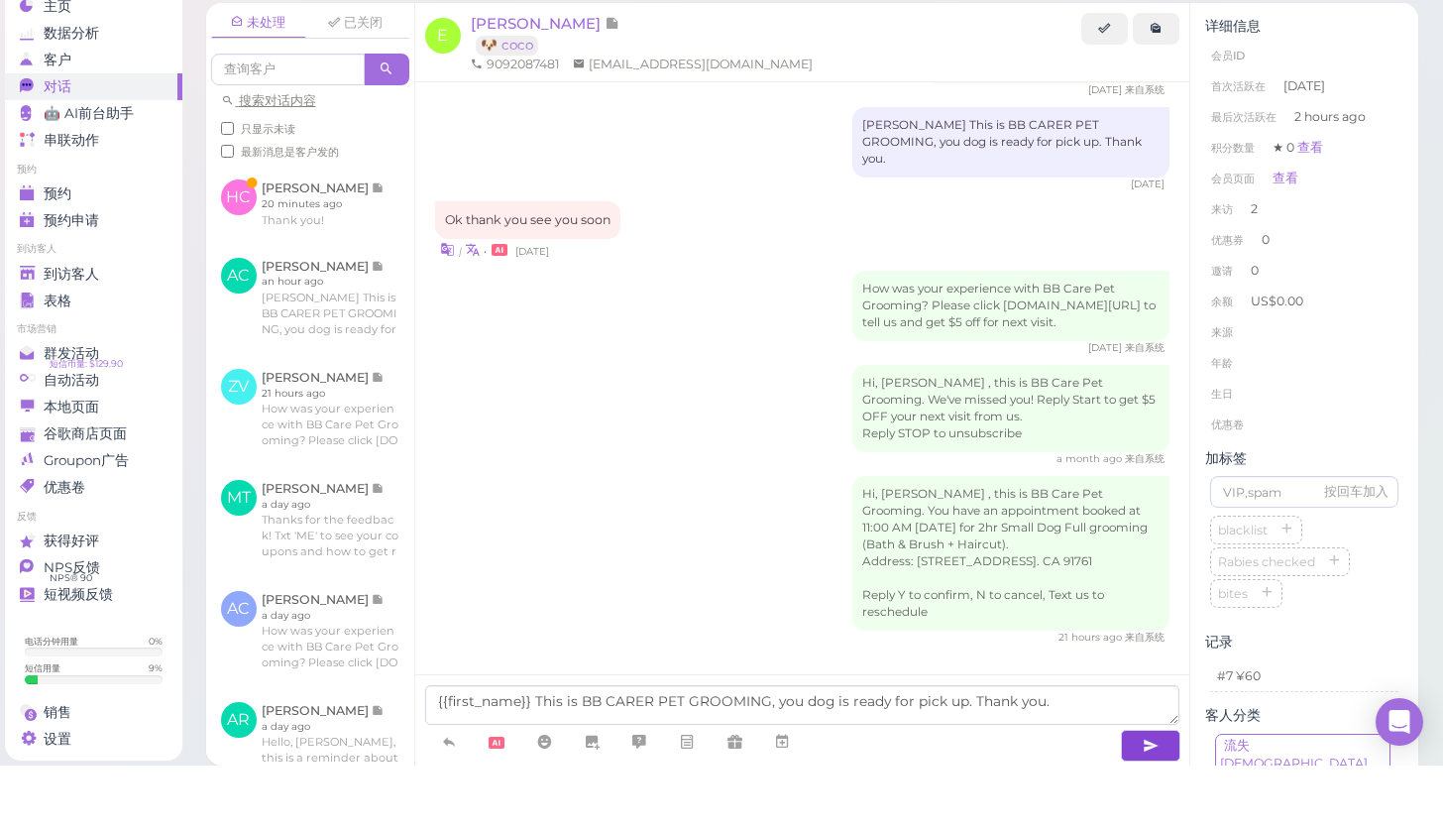
click at [1138, 797] on button "button" at bounding box center [1150, 813] width 59 height 32
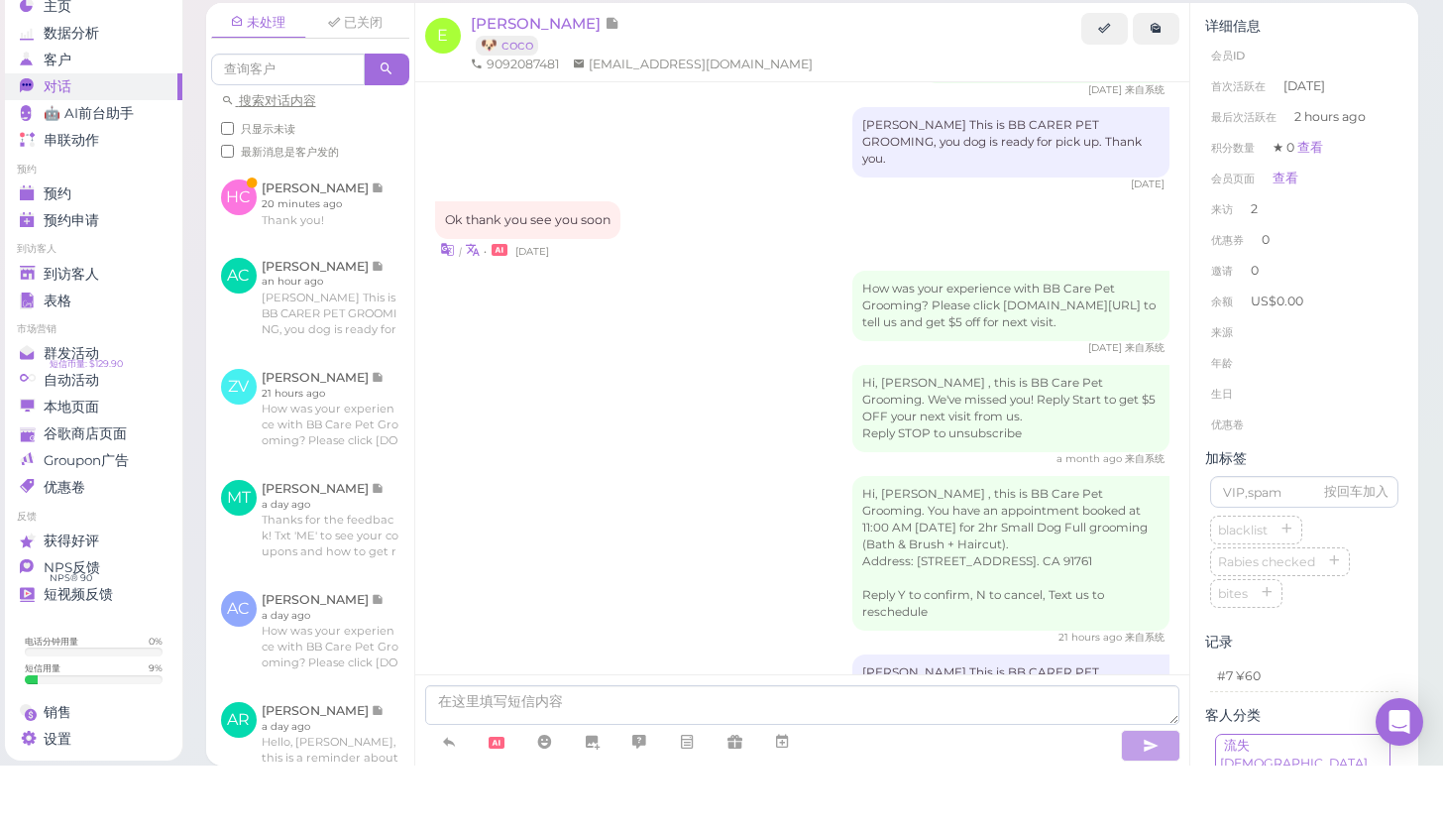
scroll to position [172, 0]
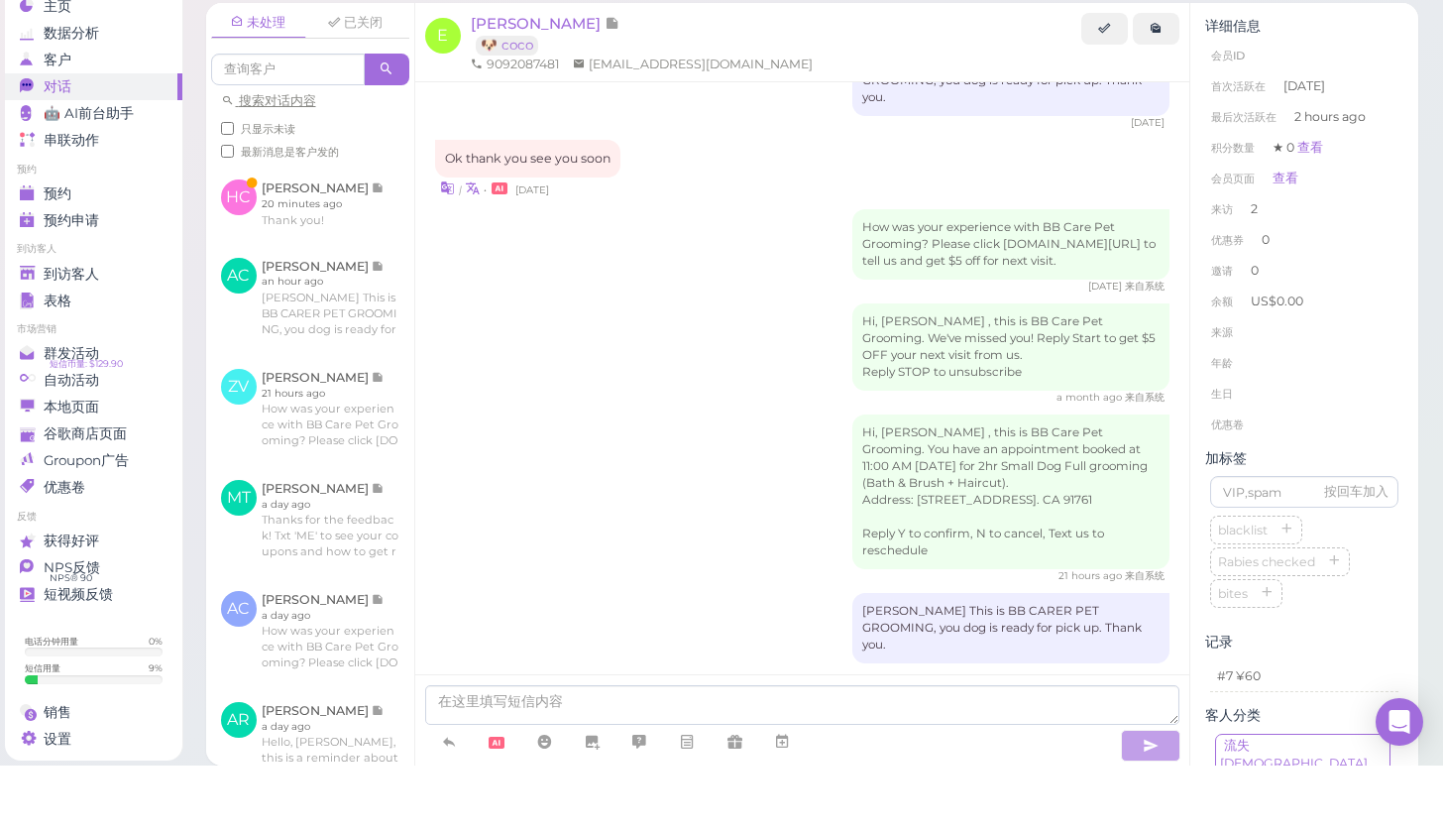
click at [1433, 394] on div "未处理 已关闭 搜索对话内容 只显示未读 最新消息是客户发的 [PERSON_NAME]" at bounding box center [812, 444] width 1263 height 777
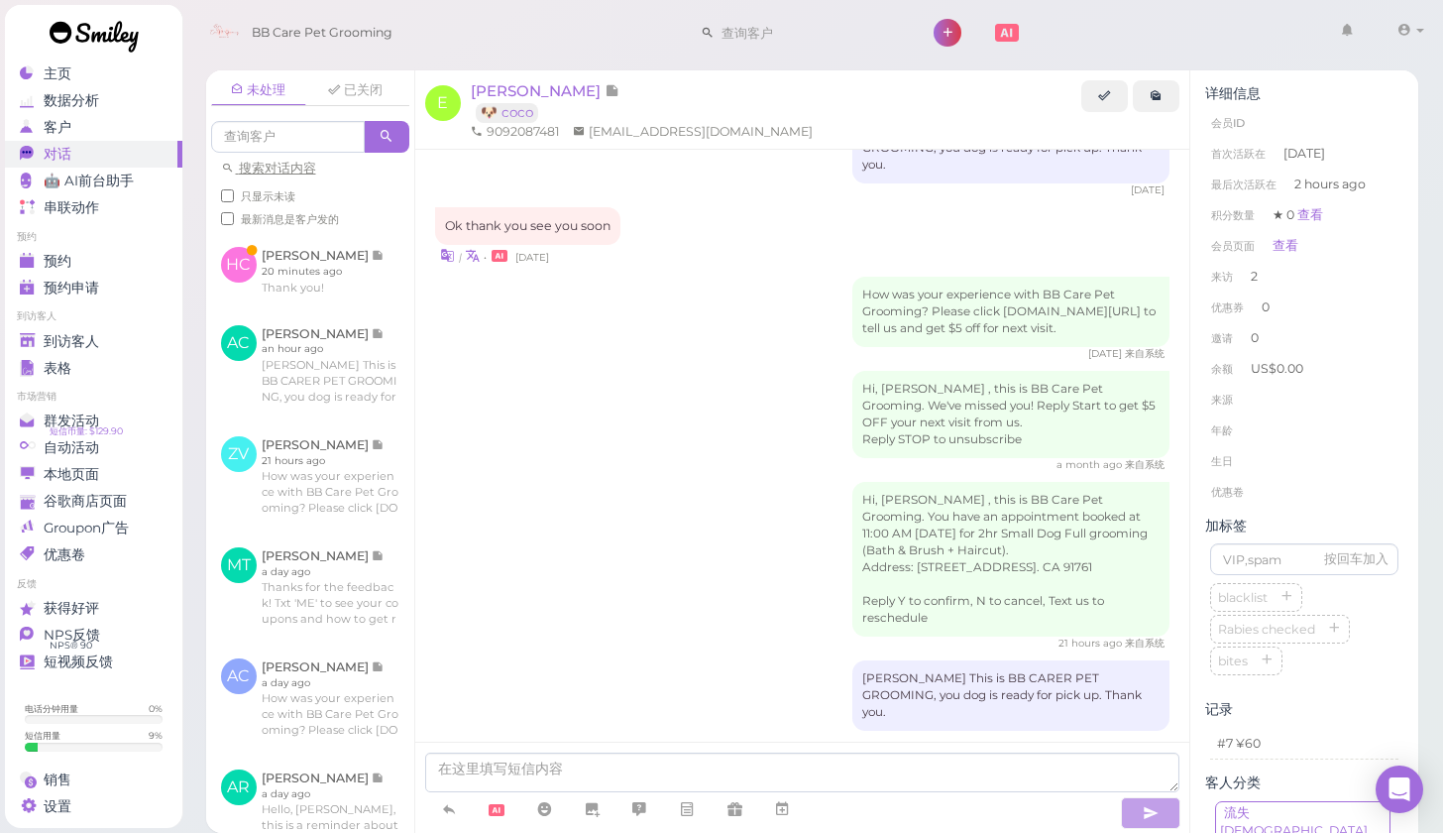
scroll to position [0, 0]
click at [276, 289] on link at bounding box center [310, 270] width 208 height 77
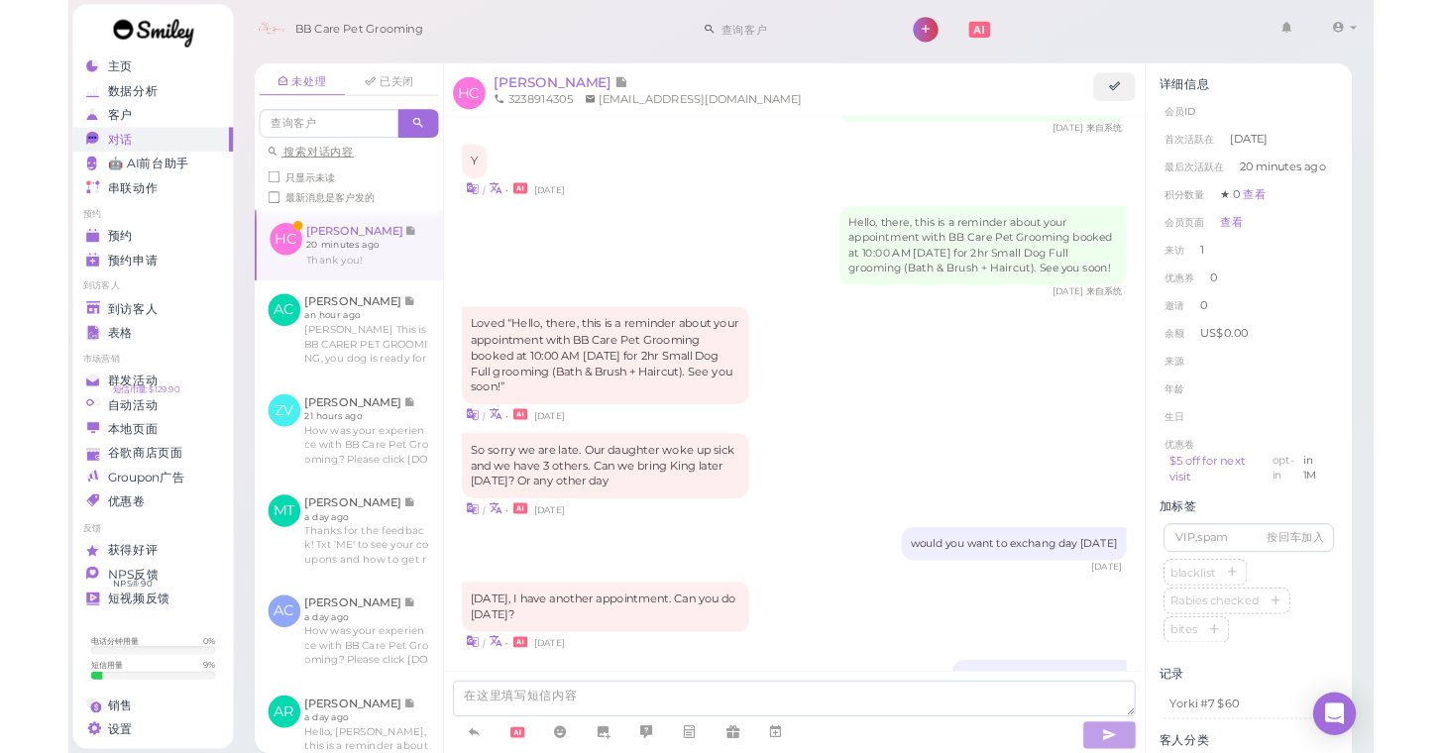
scroll to position [1577, 0]
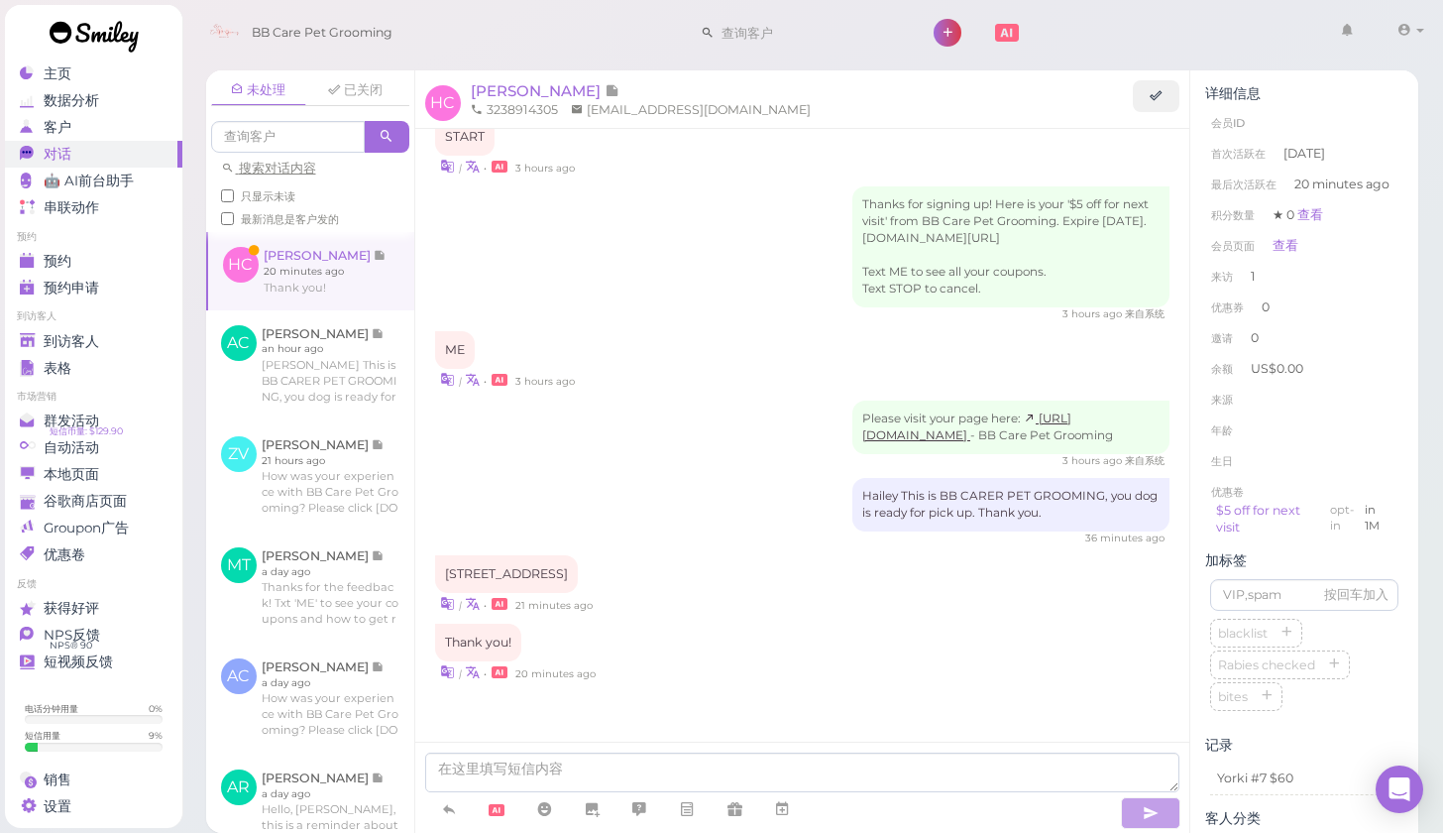
click at [890, 425] on link "[URL][DOMAIN_NAME]" at bounding box center [966, 426] width 209 height 31
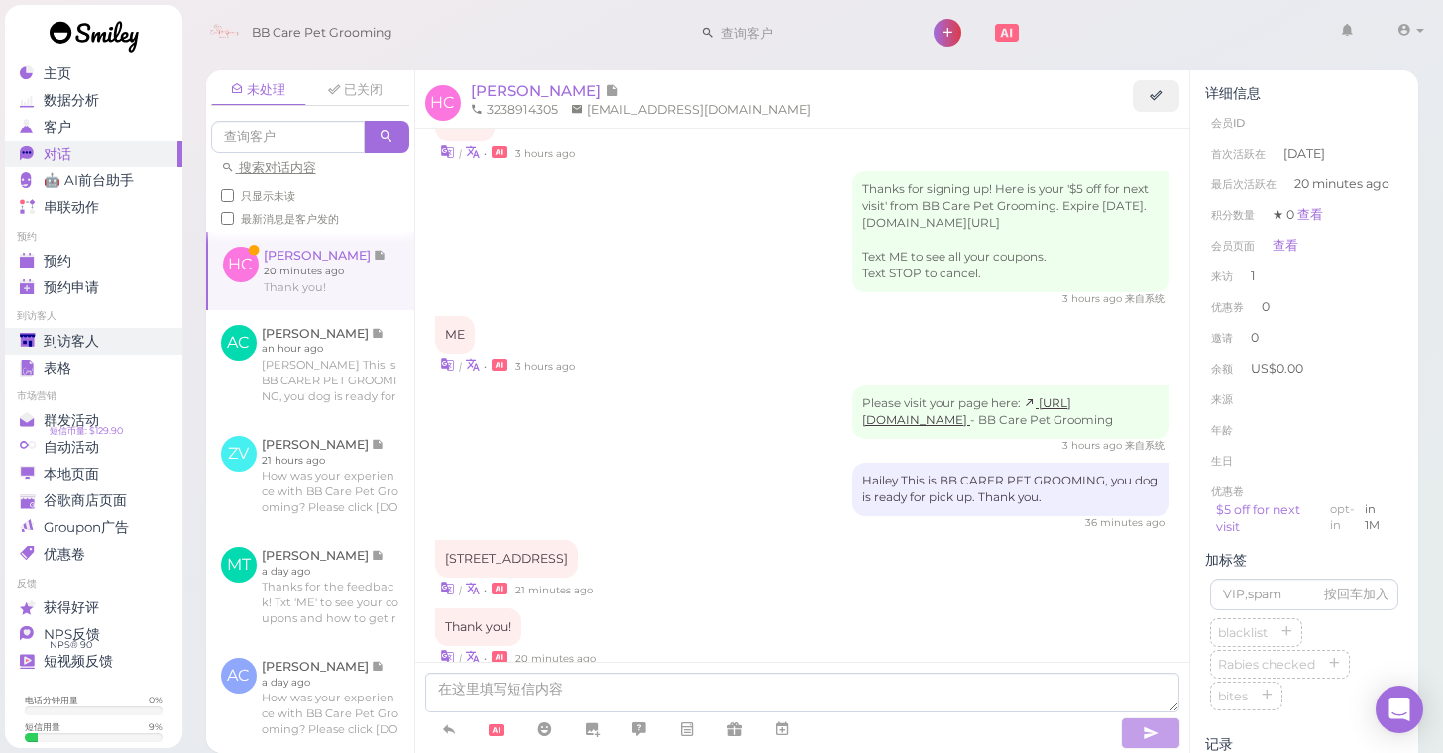
click at [81, 337] on span "到访客人" at bounding box center [72, 341] width 56 height 17
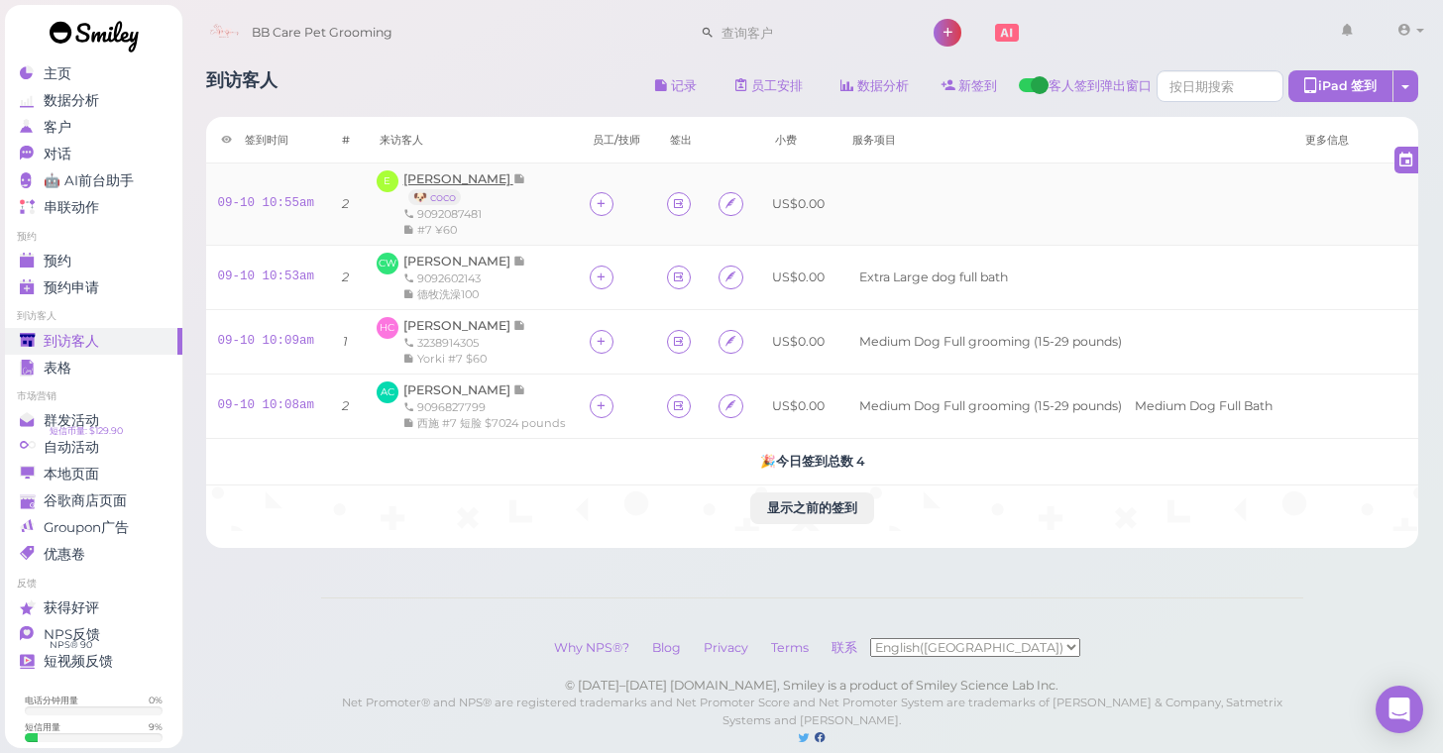
click at [435, 177] on span "[PERSON_NAME]" at bounding box center [458, 178] width 110 height 15
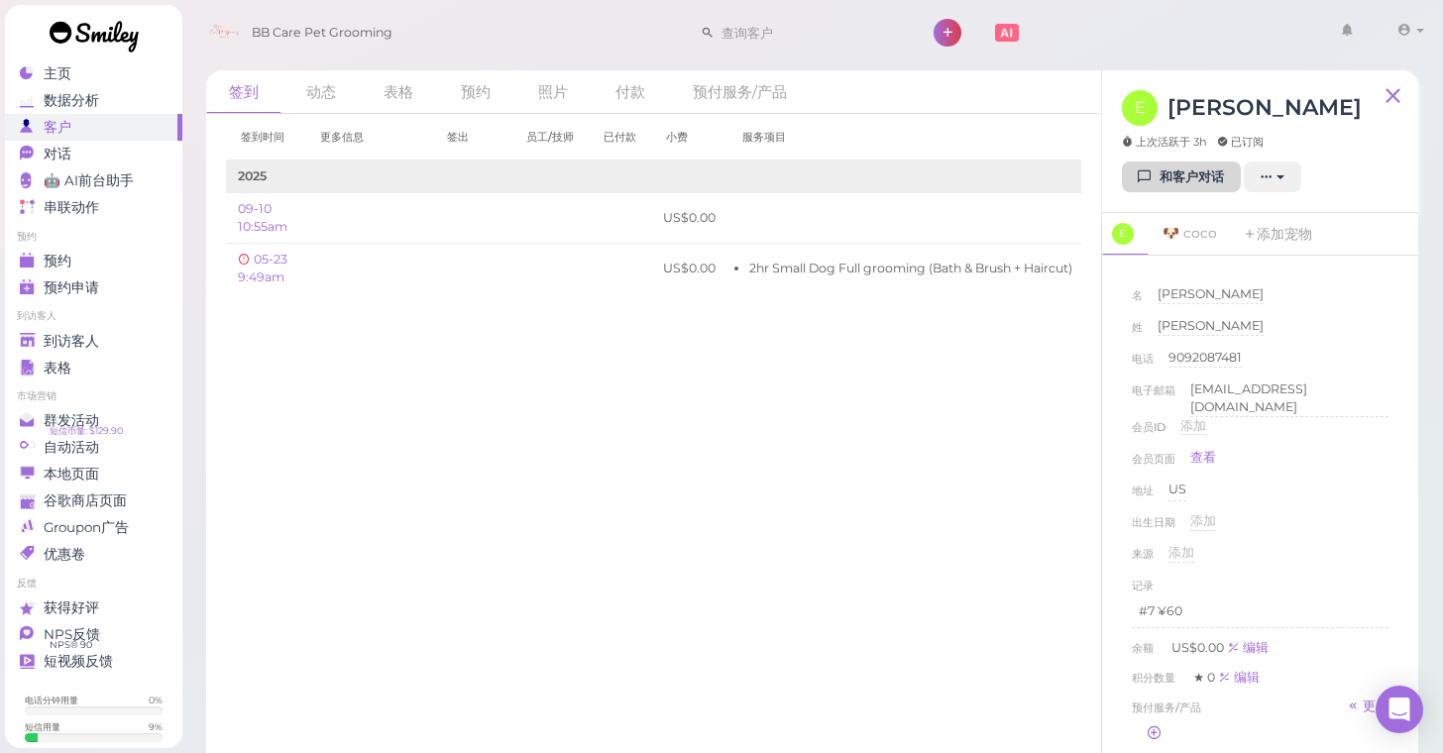
click at [1192, 177] on link "和客户对话" at bounding box center [1181, 178] width 119 height 32
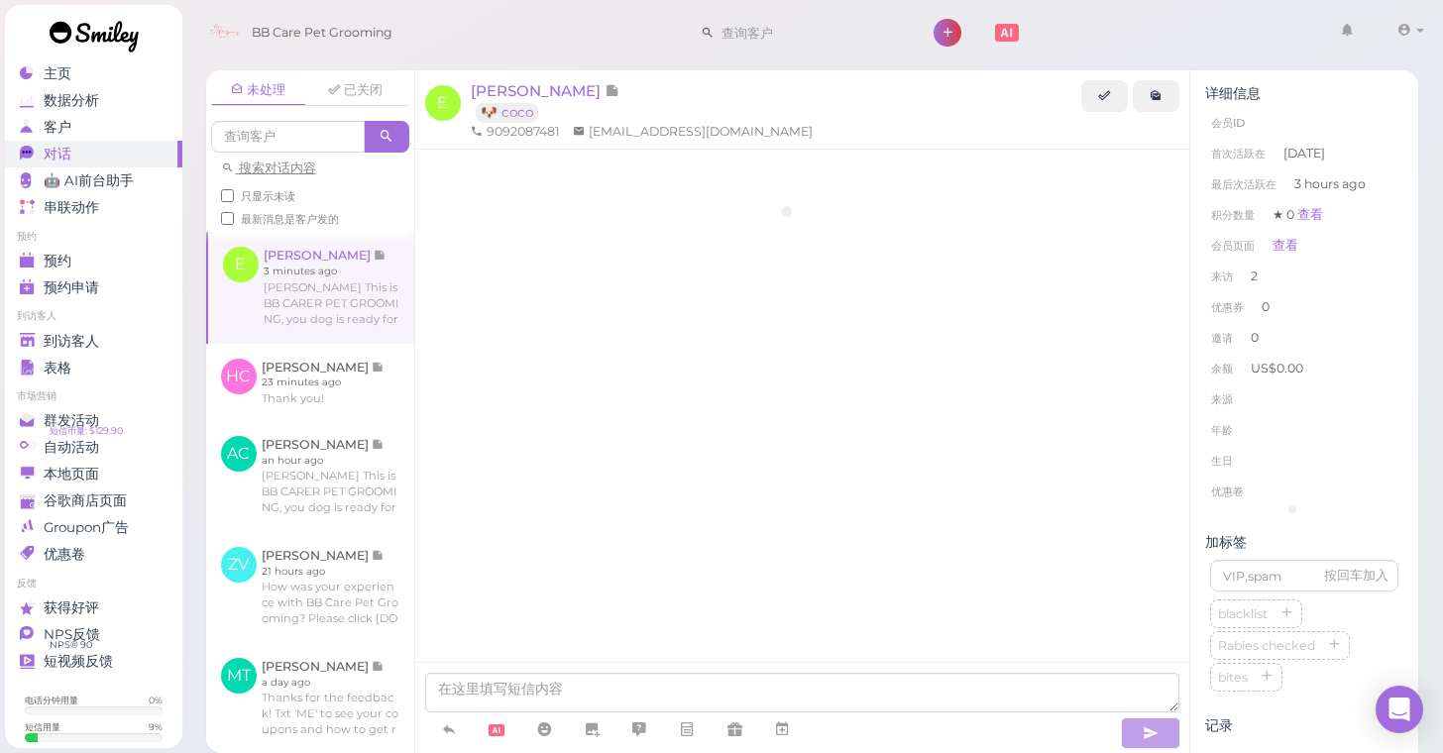
scroll to position [266, 0]
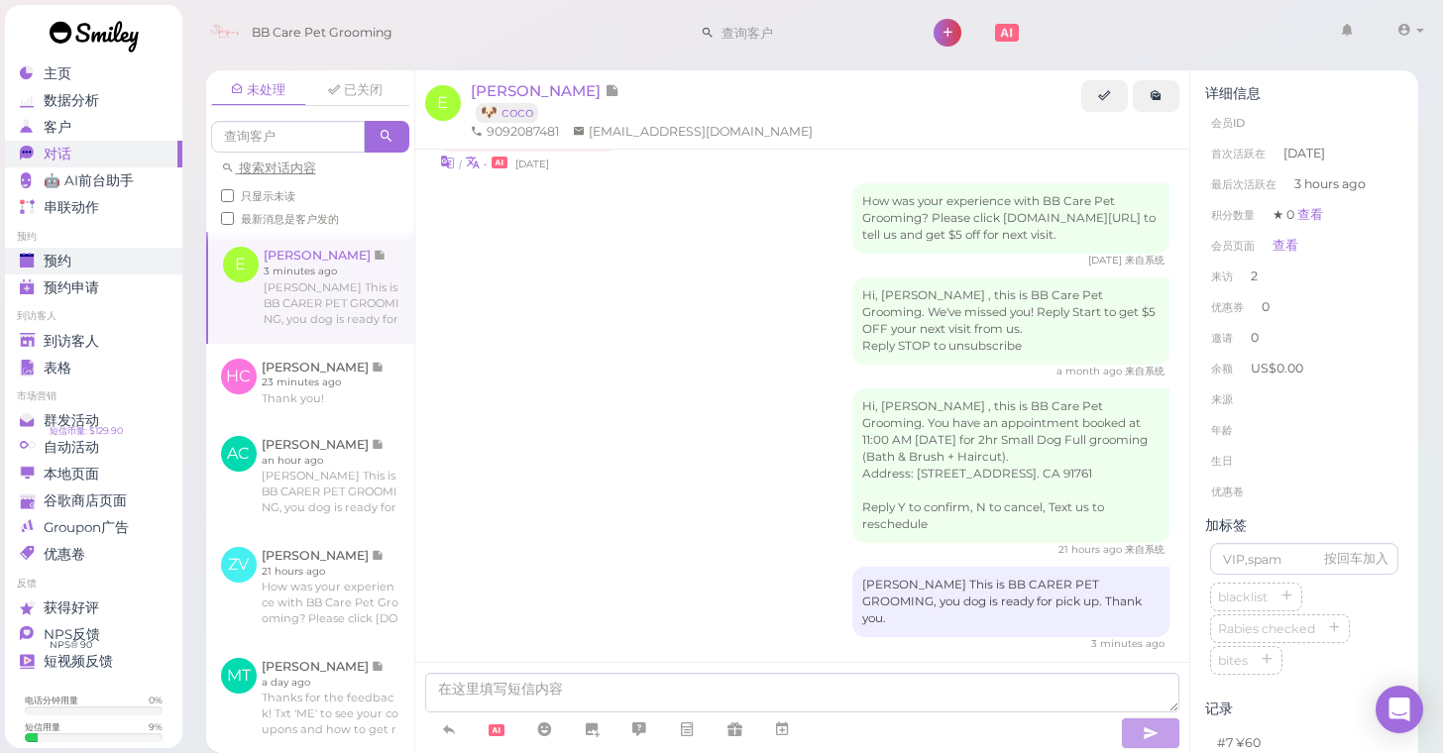
click at [80, 261] on div "预约" at bounding box center [91, 261] width 143 height 17
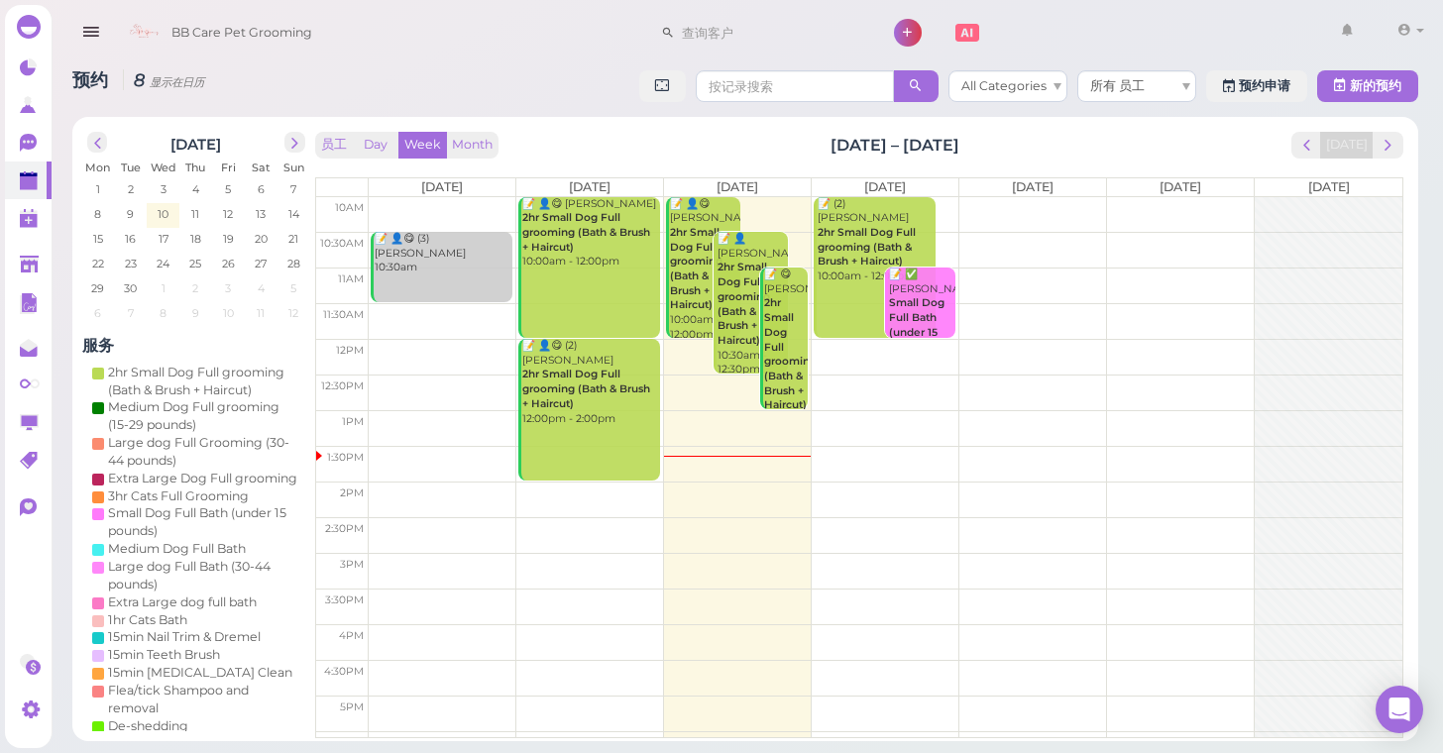
click at [942, 221] on td at bounding box center [886, 215] width 1034 height 36
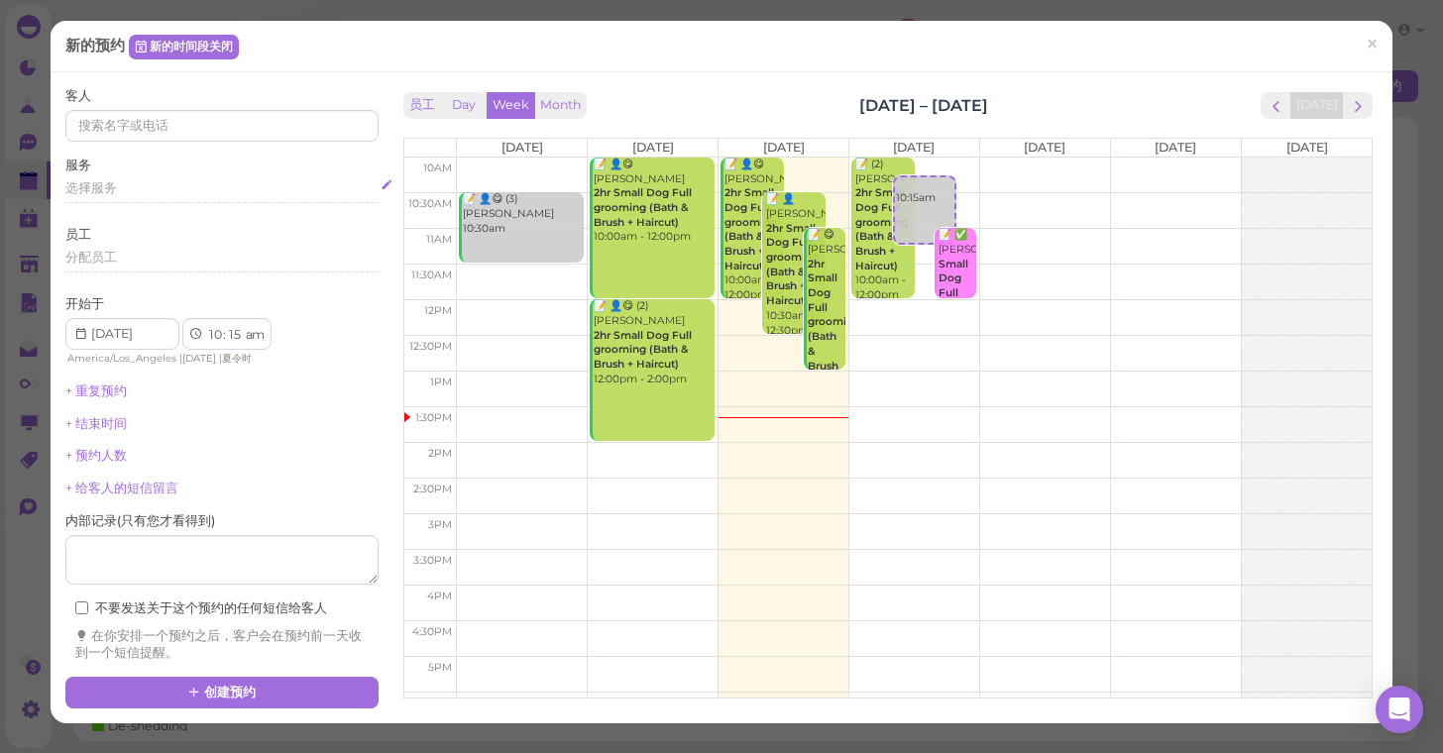
click at [95, 190] on span "选择服务" at bounding box center [91, 187] width 52 height 15
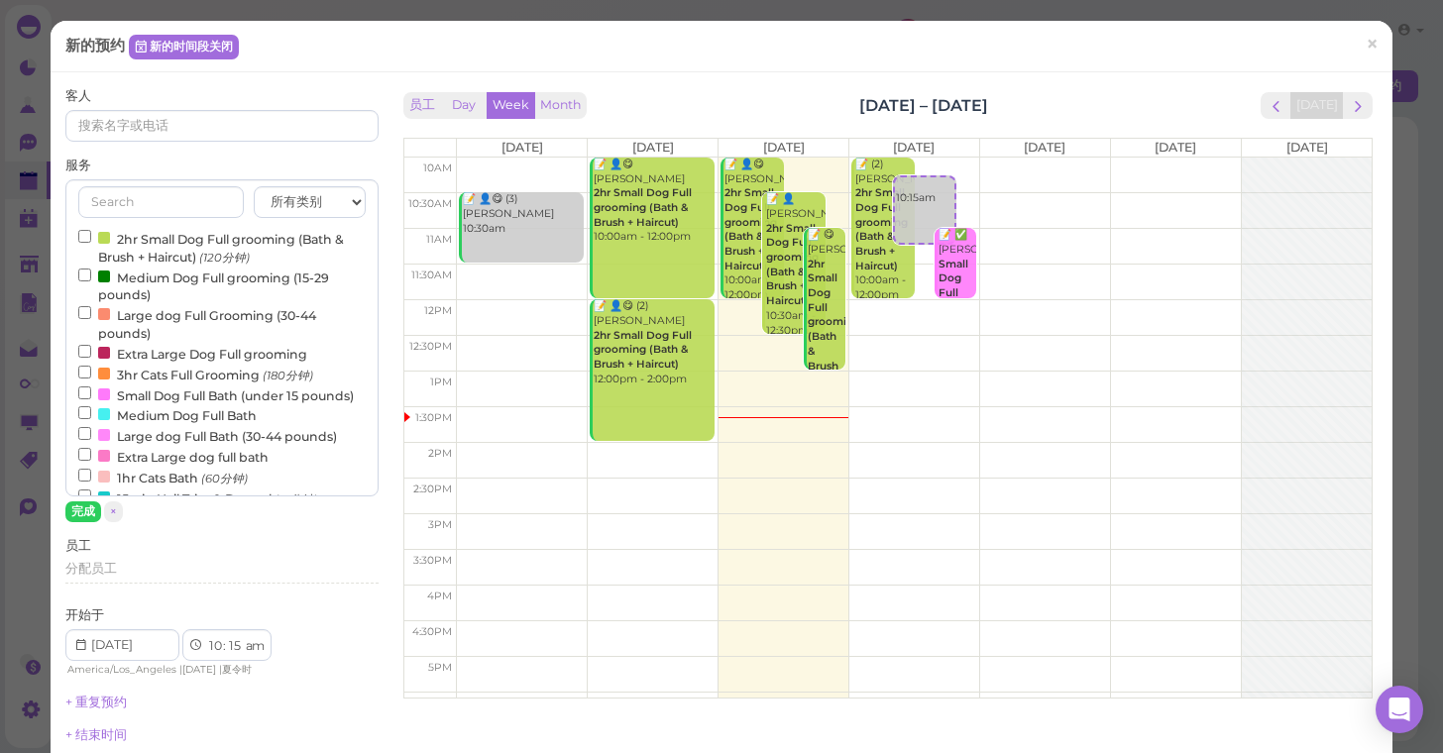
click at [84, 236] on input "2hr Small Dog Full grooming (Bath & Brush + Haircut) (120分钟)" at bounding box center [84, 236] width 13 height 13
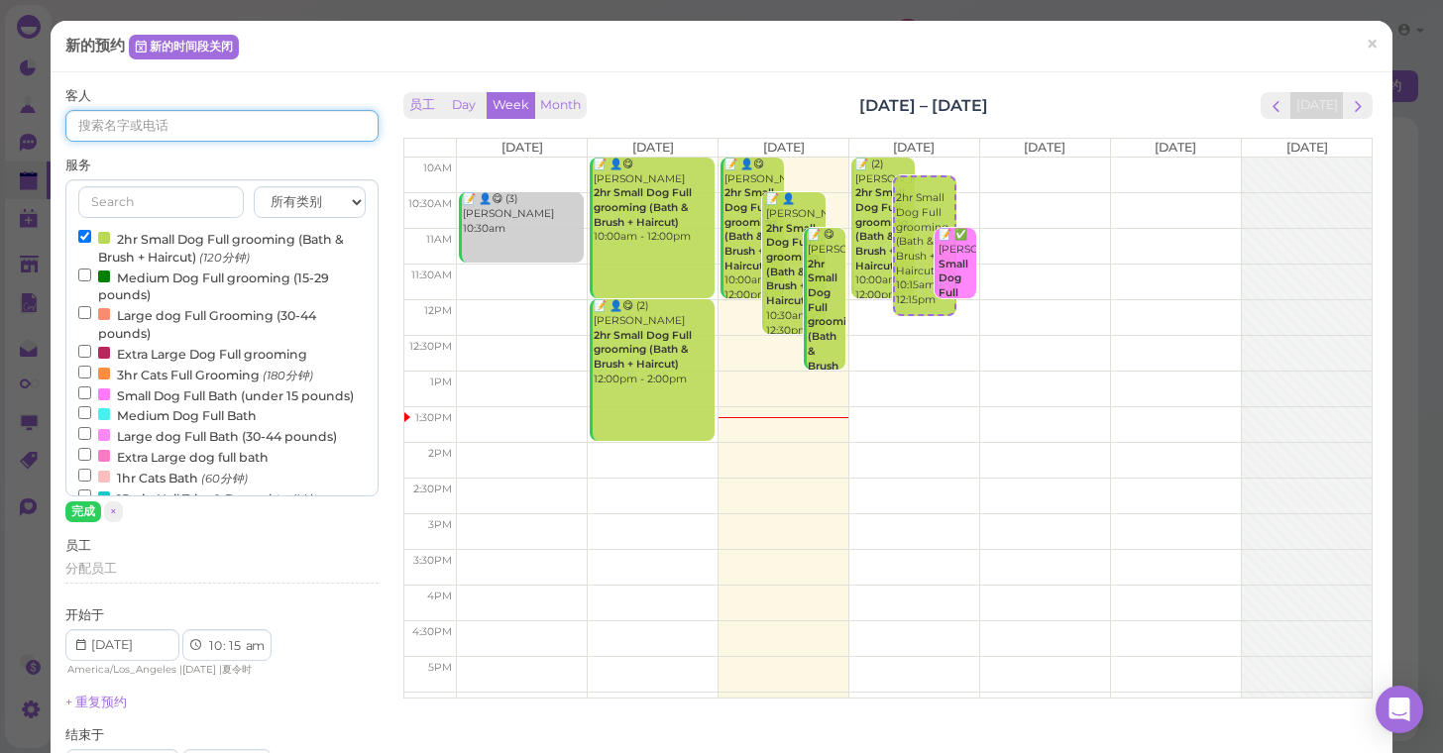
click at [133, 127] on input at bounding box center [221, 126] width 313 height 32
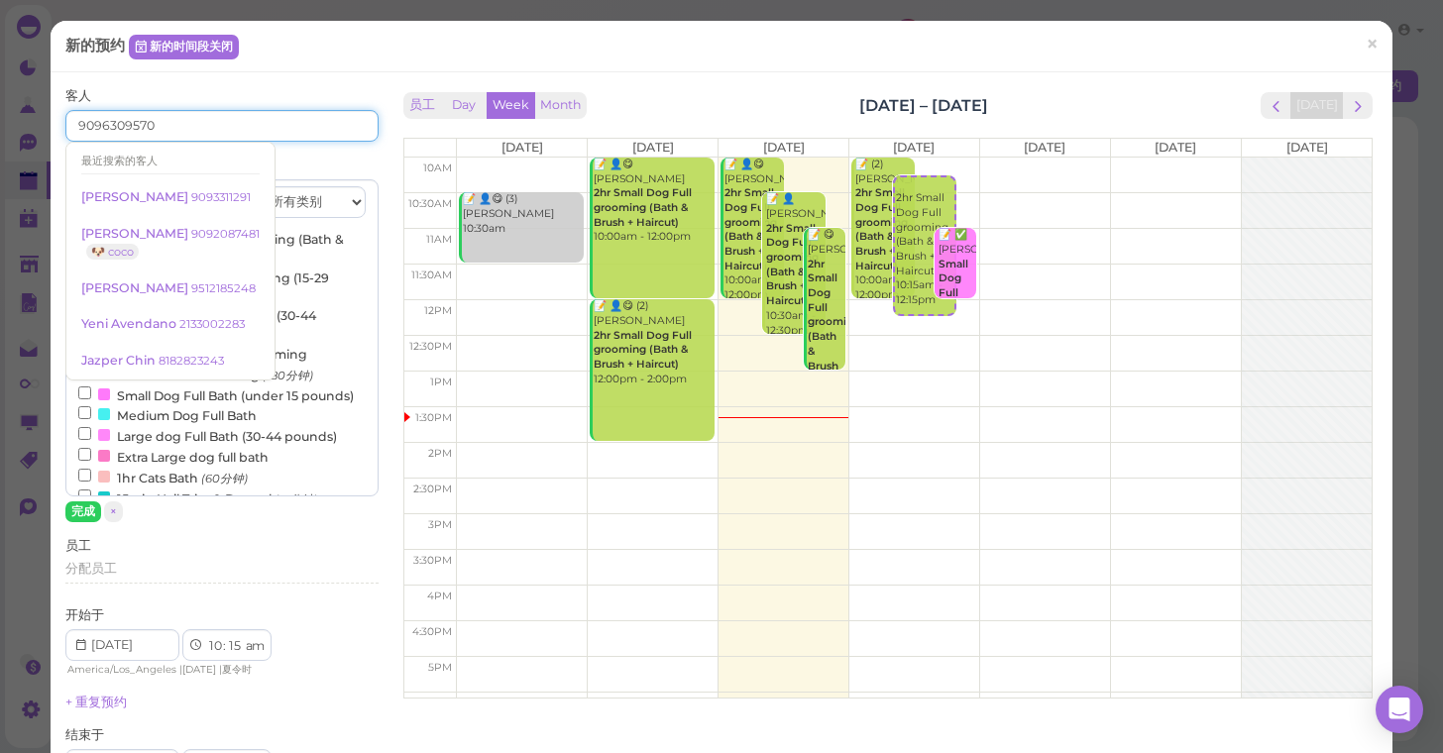
type input "9096309570"
click at [204, 94] on div "客人 9096309570 最近搜索的客人 [PERSON_NAME] 9093311291 [PERSON_NAME] 9092087481 🐶 coco …" at bounding box center [221, 114] width 313 height 55
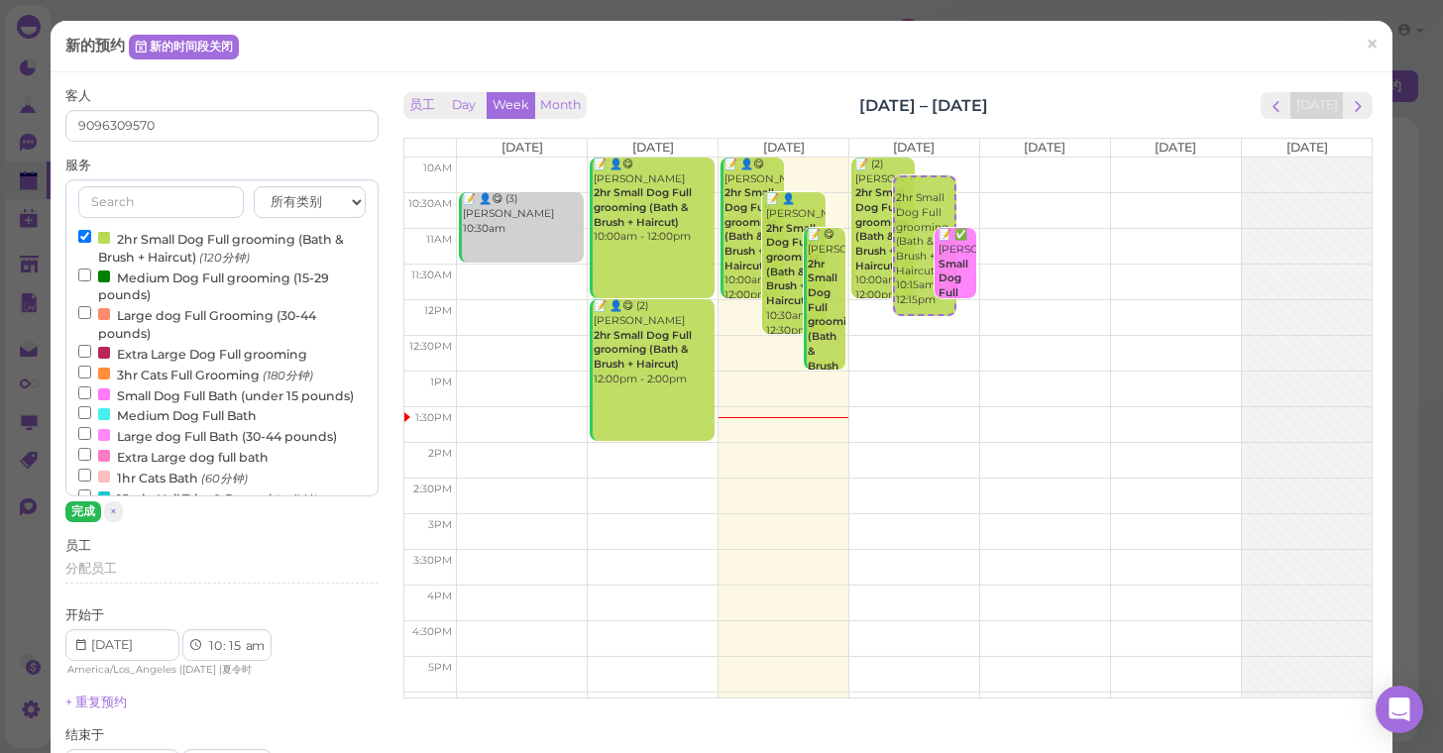
click at [79, 510] on button "完成" at bounding box center [83, 512] width 36 height 21
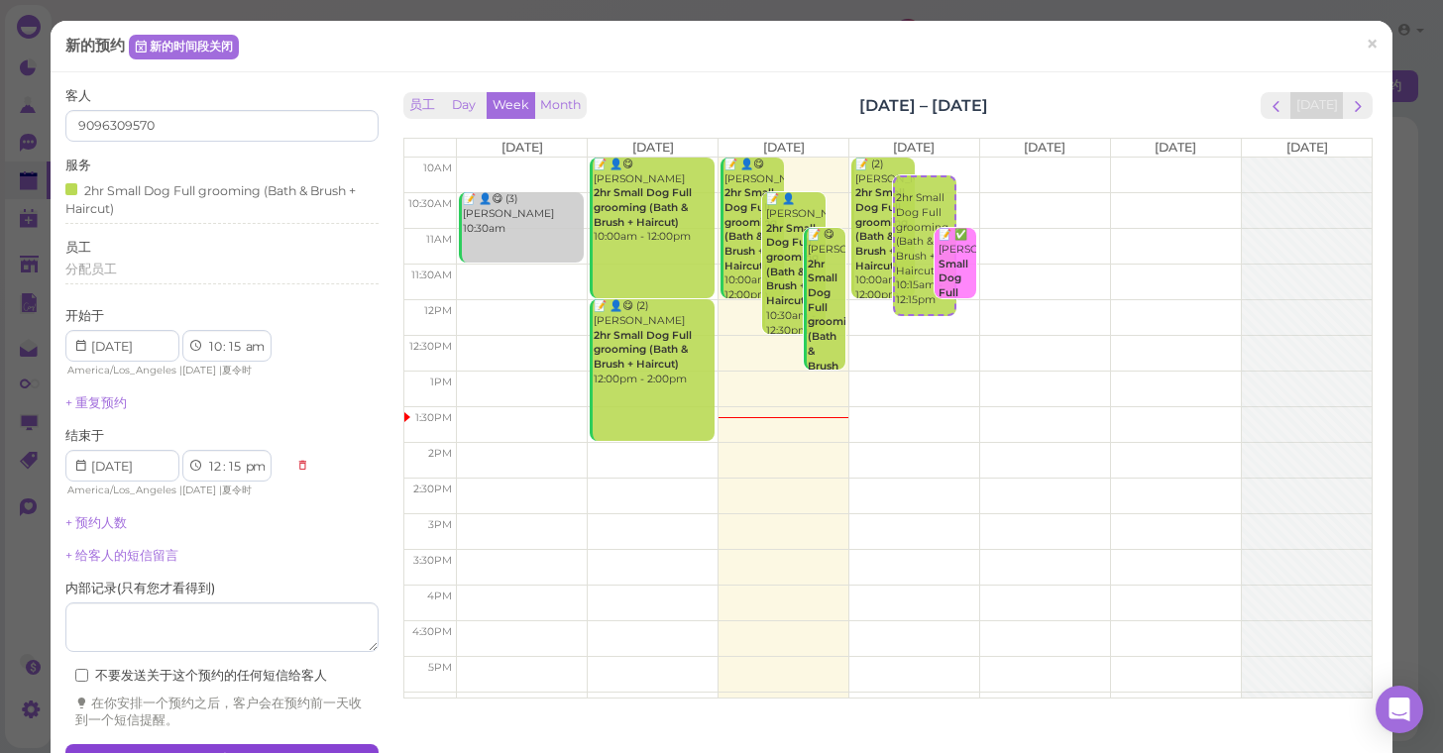
click at [231, 744] on button "创建预约" at bounding box center [221, 760] width 313 height 32
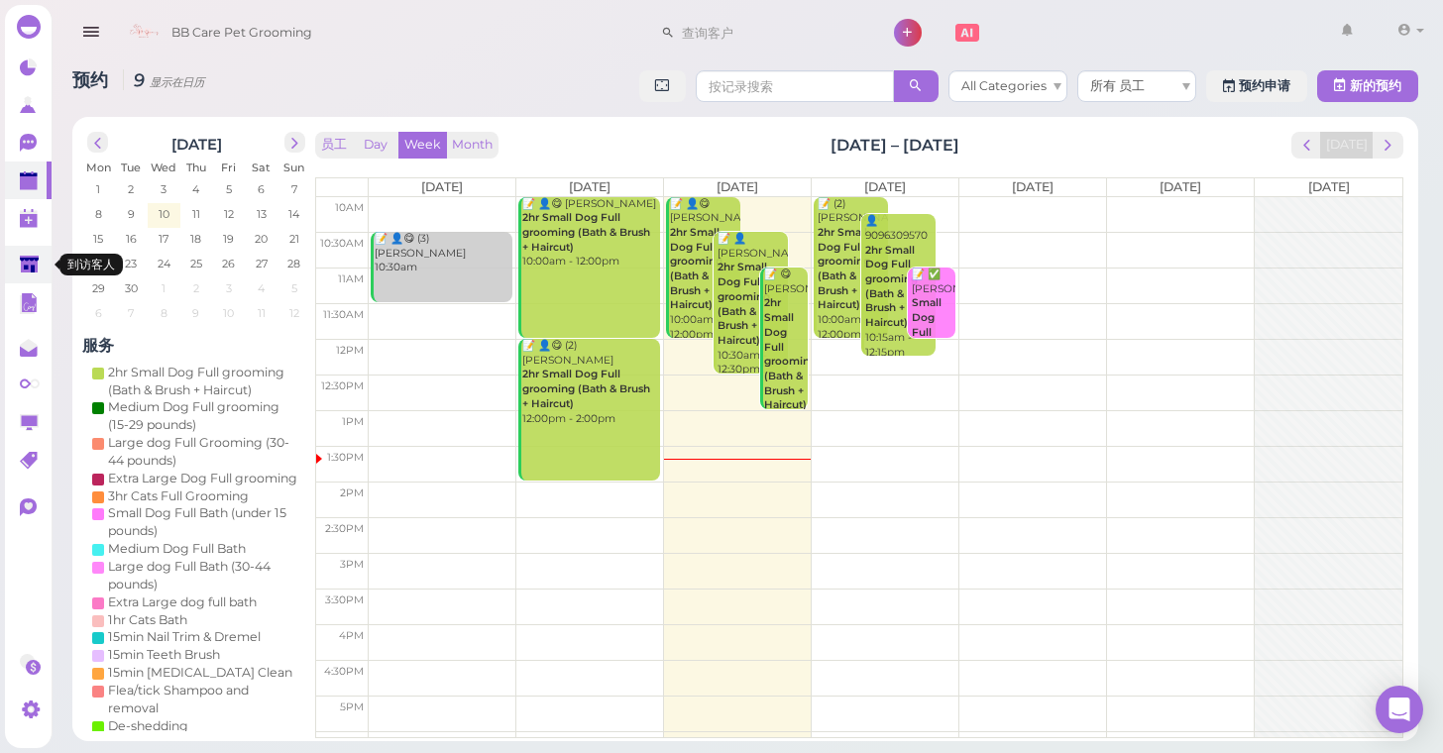
click at [22, 260] on icon at bounding box center [29, 265] width 19 height 15
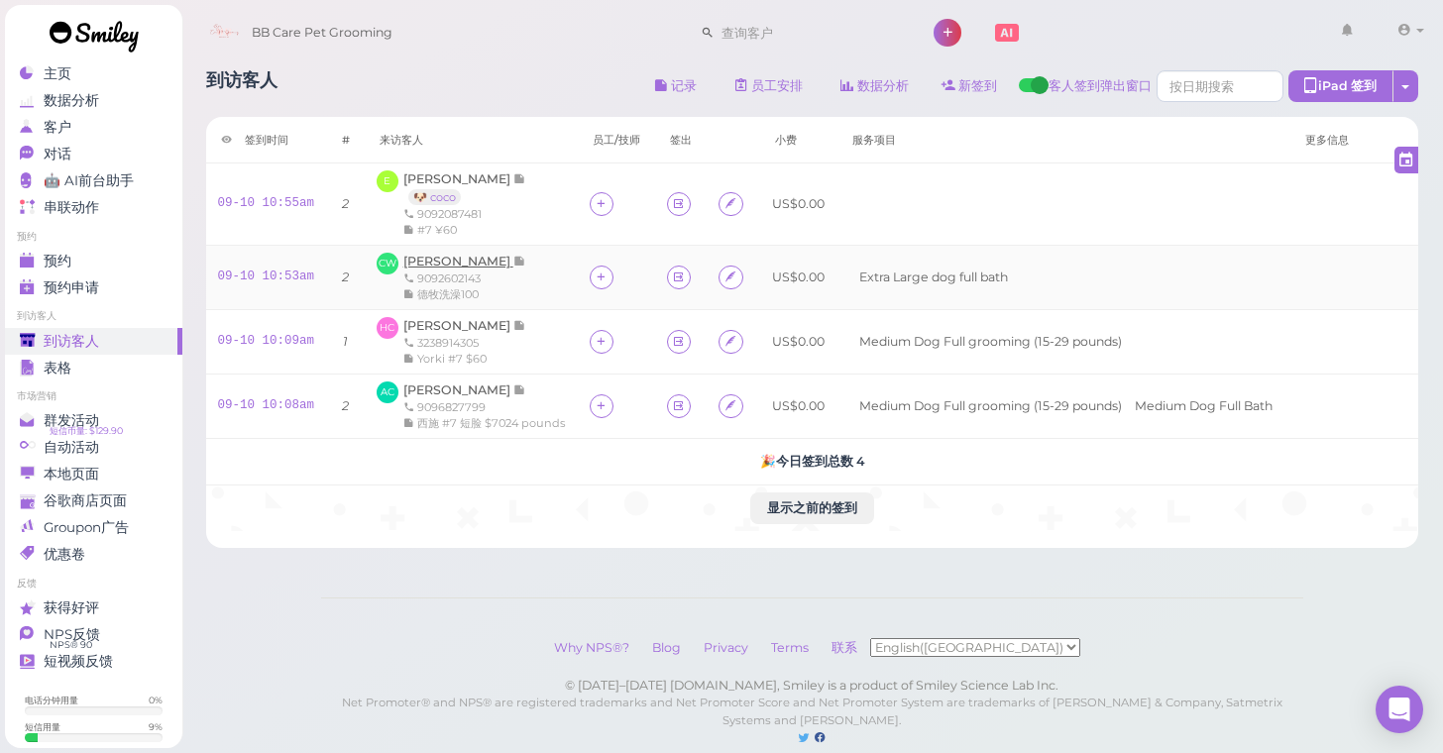
click at [474, 262] on span "[PERSON_NAME]" at bounding box center [458, 261] width 110 height 15
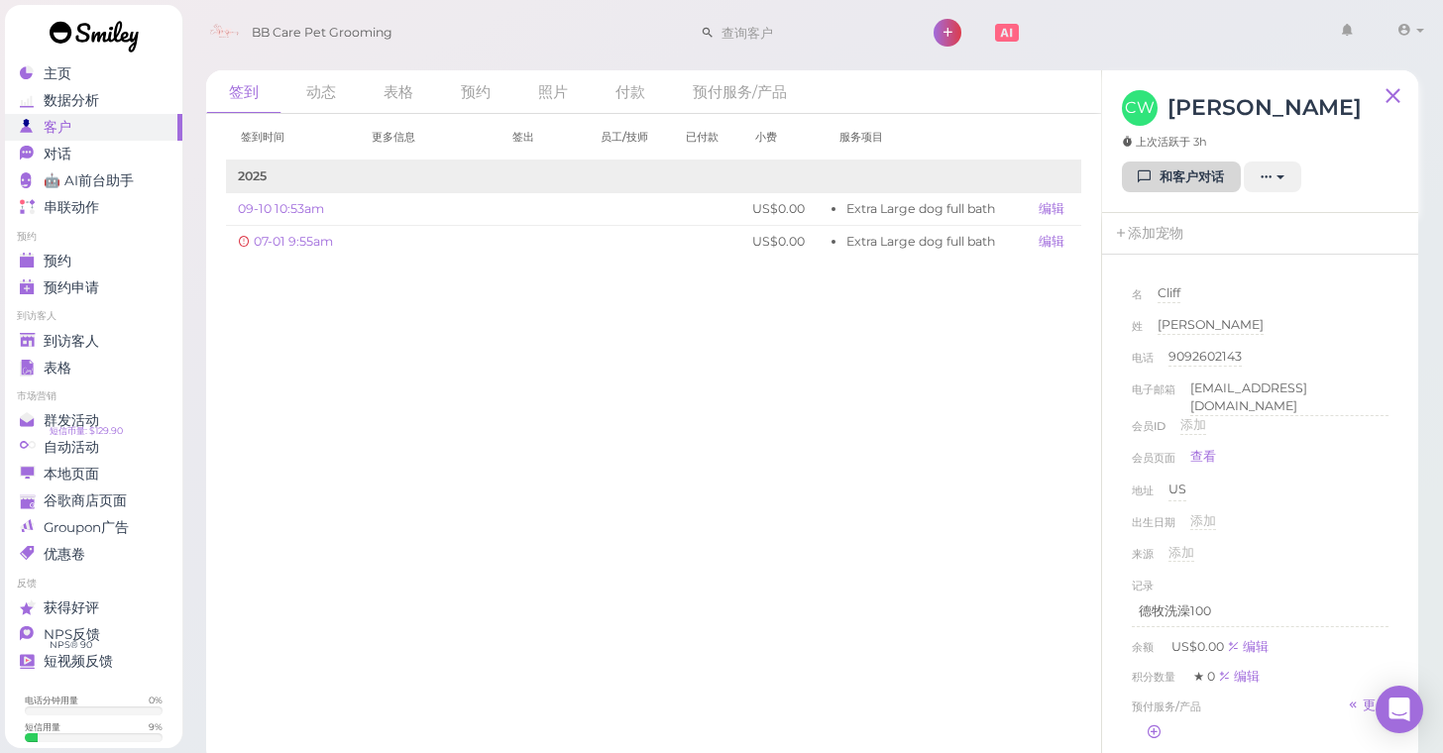
click at [1194, 182] on link "和客户对话" at bounding box center [1181, 178] width 119 height 32
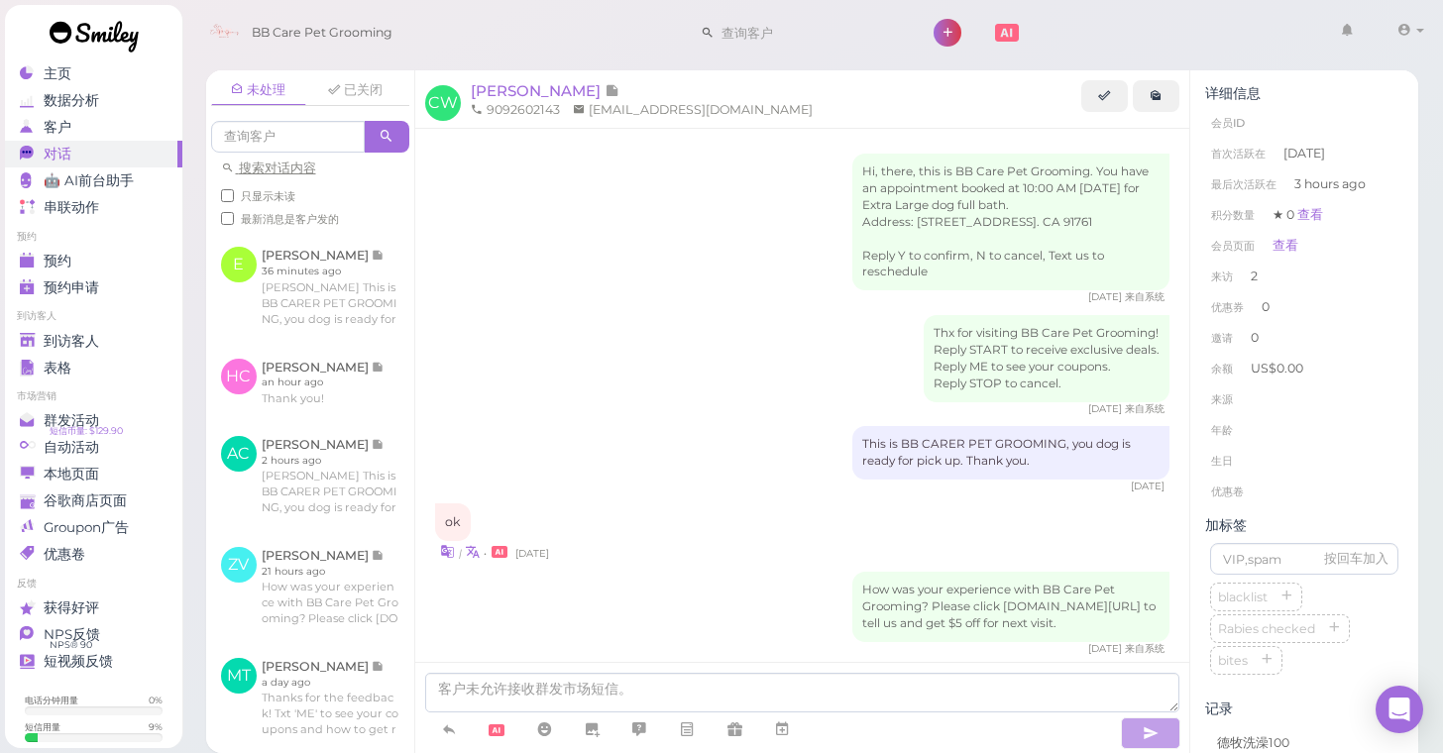
scroll to position [67, 0]
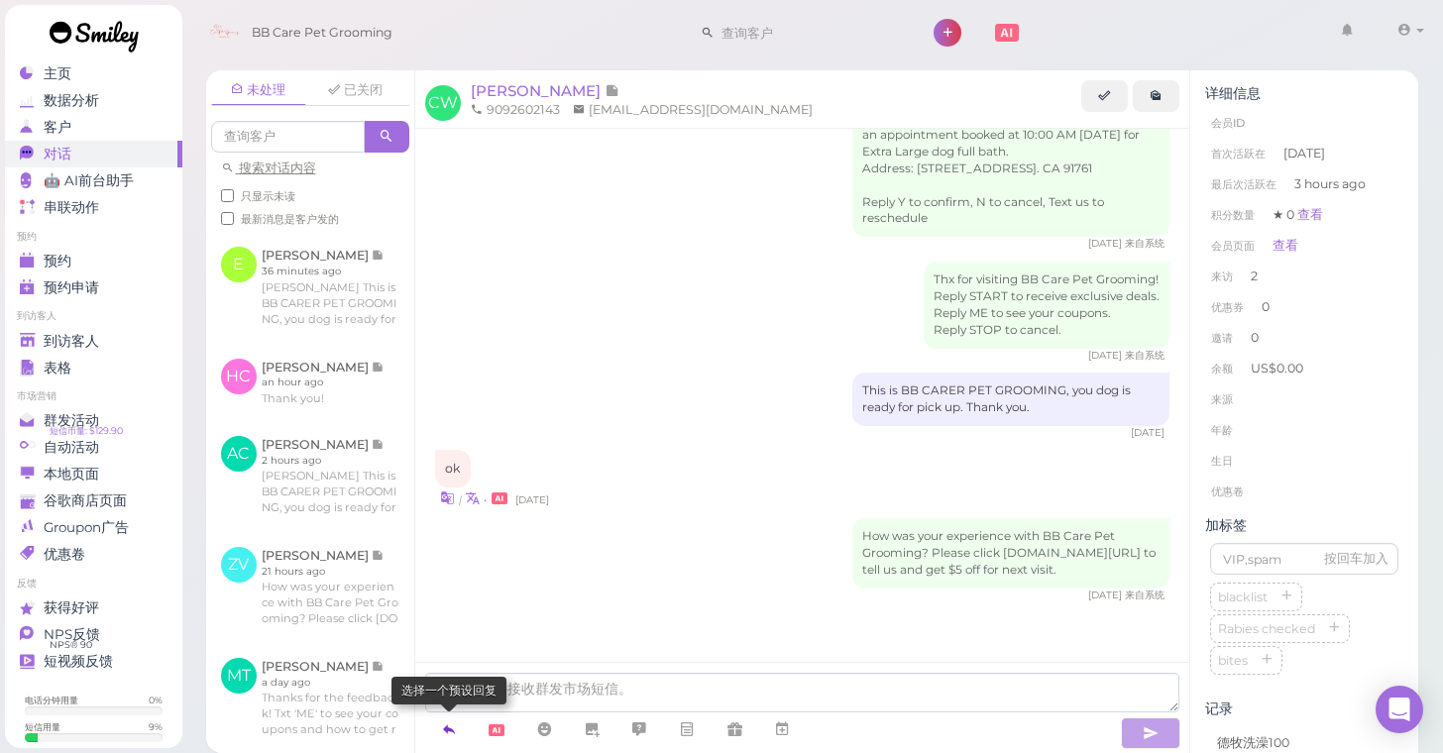
click at [450, 732] on icon at bounding box center [449, 730] width 16 height 20
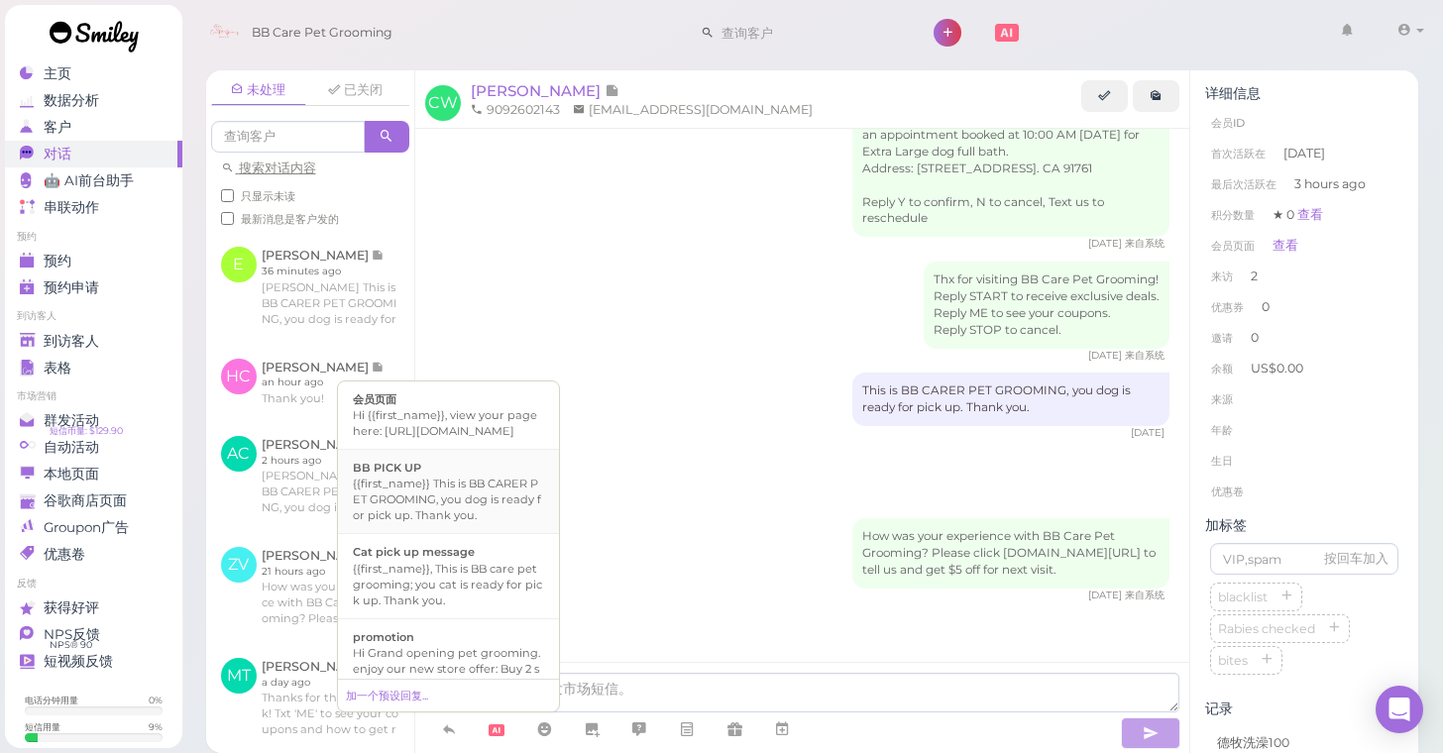
click at [432, 523] on div "{{first_name}} This is BB CARER PET GROOMING, you dog is ready for pick up. Tha…" at bounding box center [448, 500] width 191 height 48
type textarea "{{first_name}} This is BB CARER PET GROOMING, you dog is ready for pick up. Tha…"
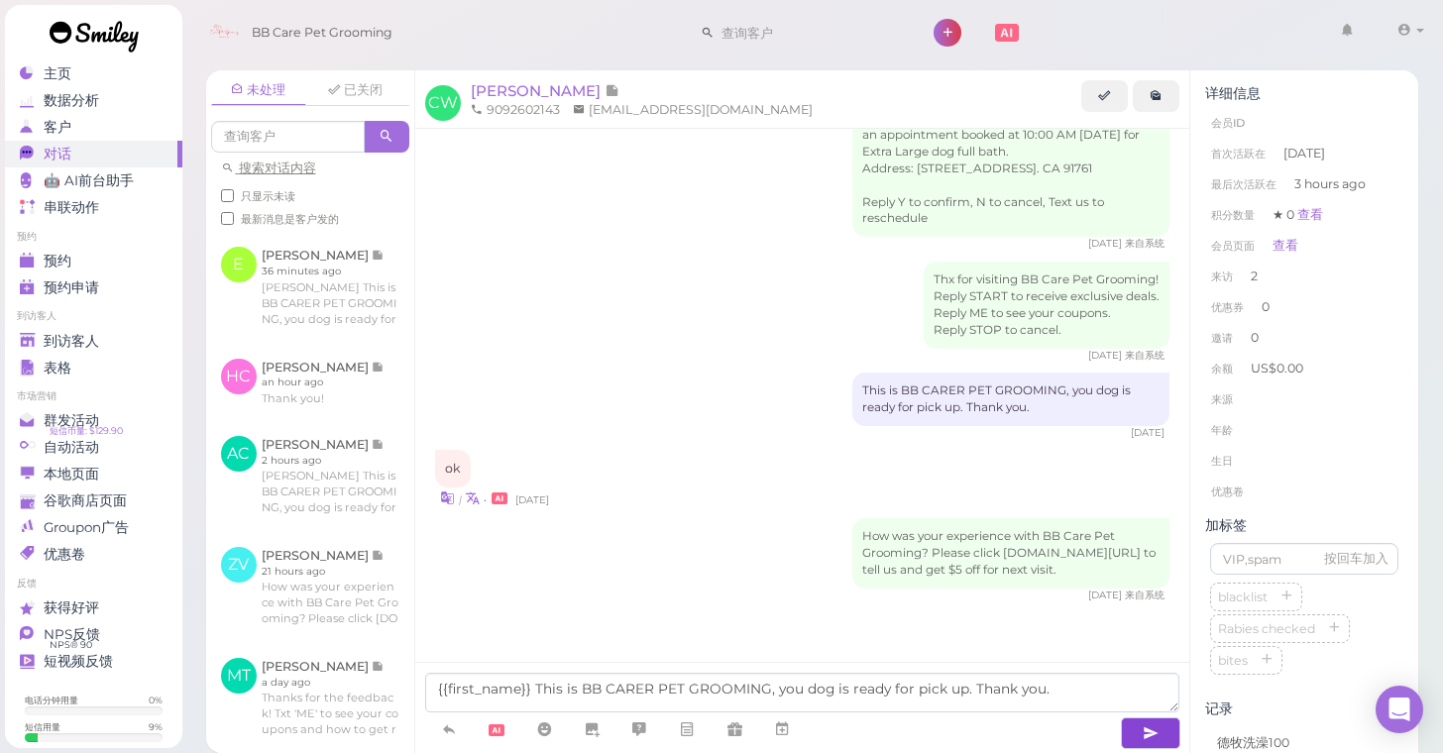
click at [1131, 732] on button "button" at bounding box center [1150, 734] width 59 height 32
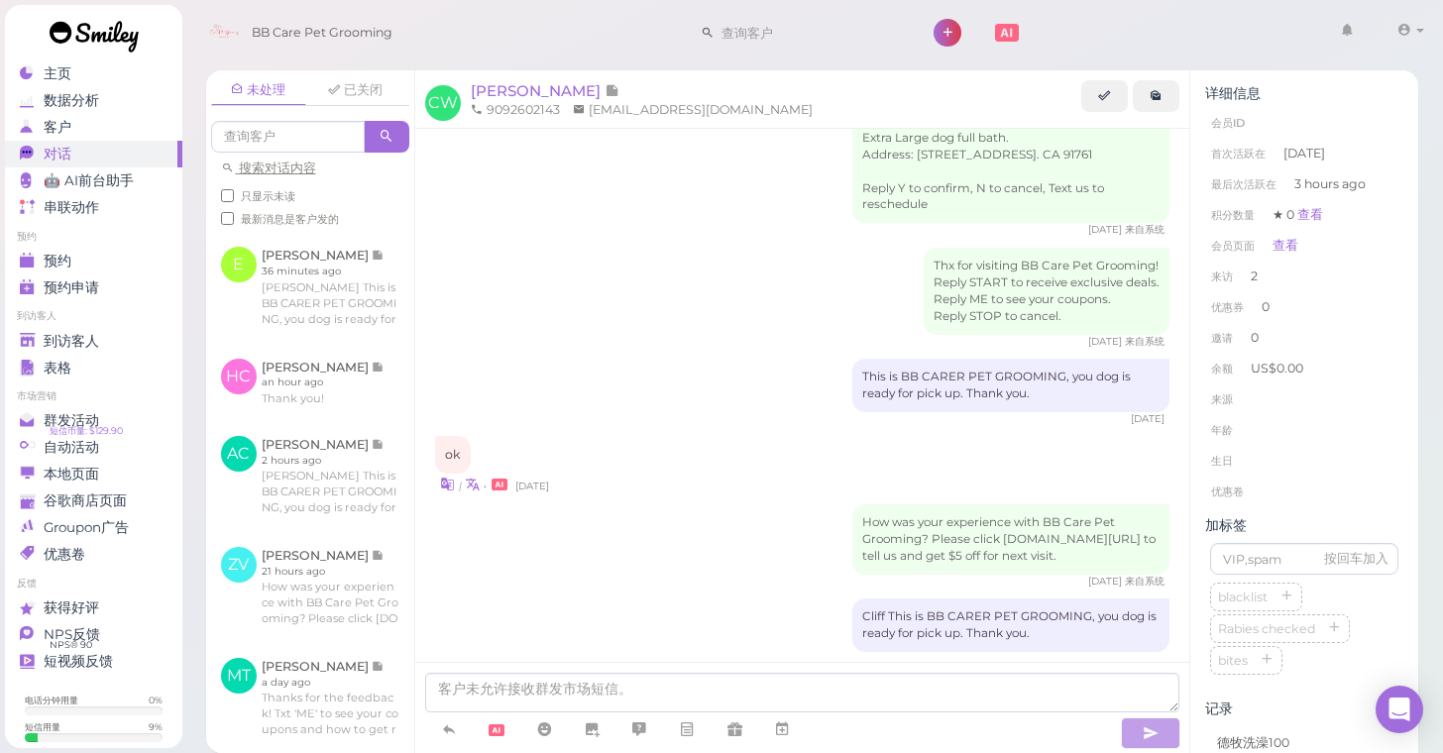
scroll to position [129, 0]
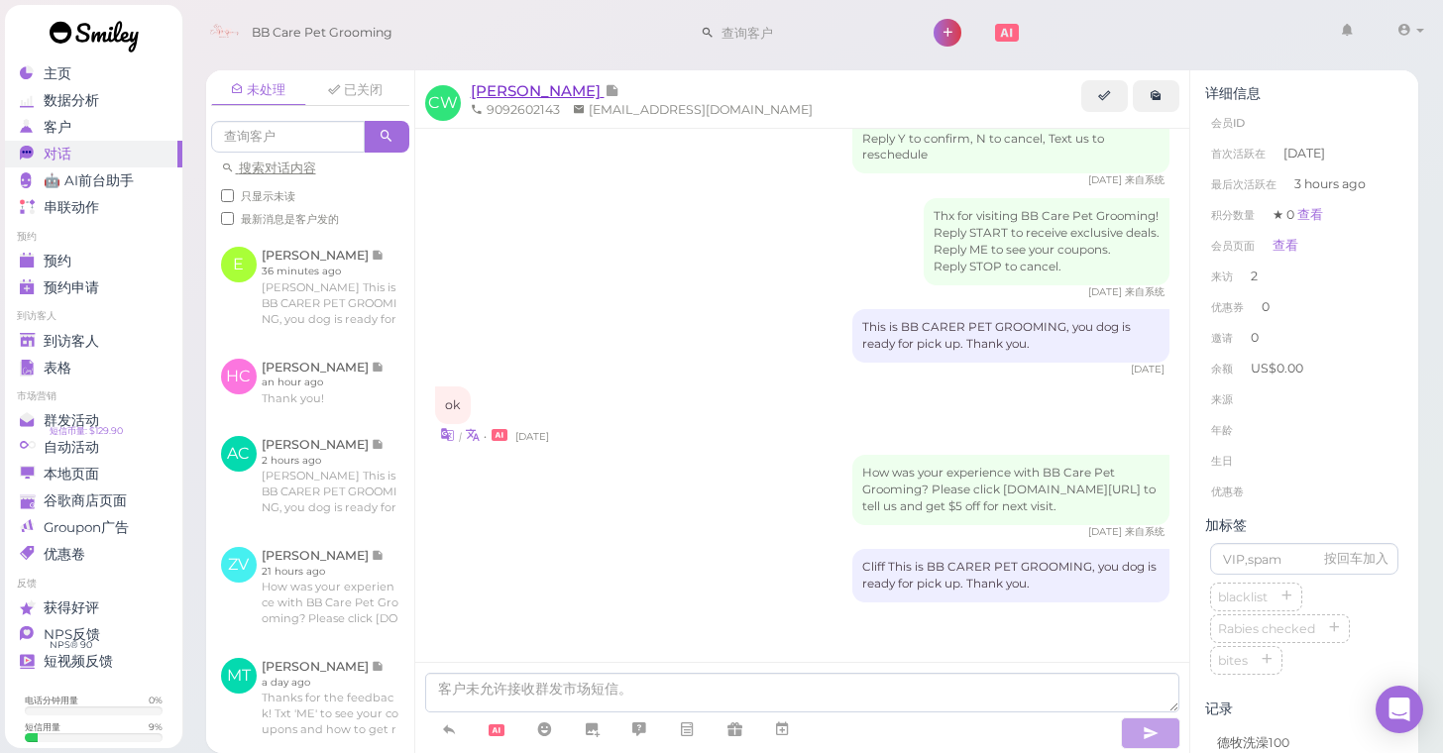
click at [507, 89] on span "[PERSON_NAME]" at bounding box center [538, 90] width 134 height 19
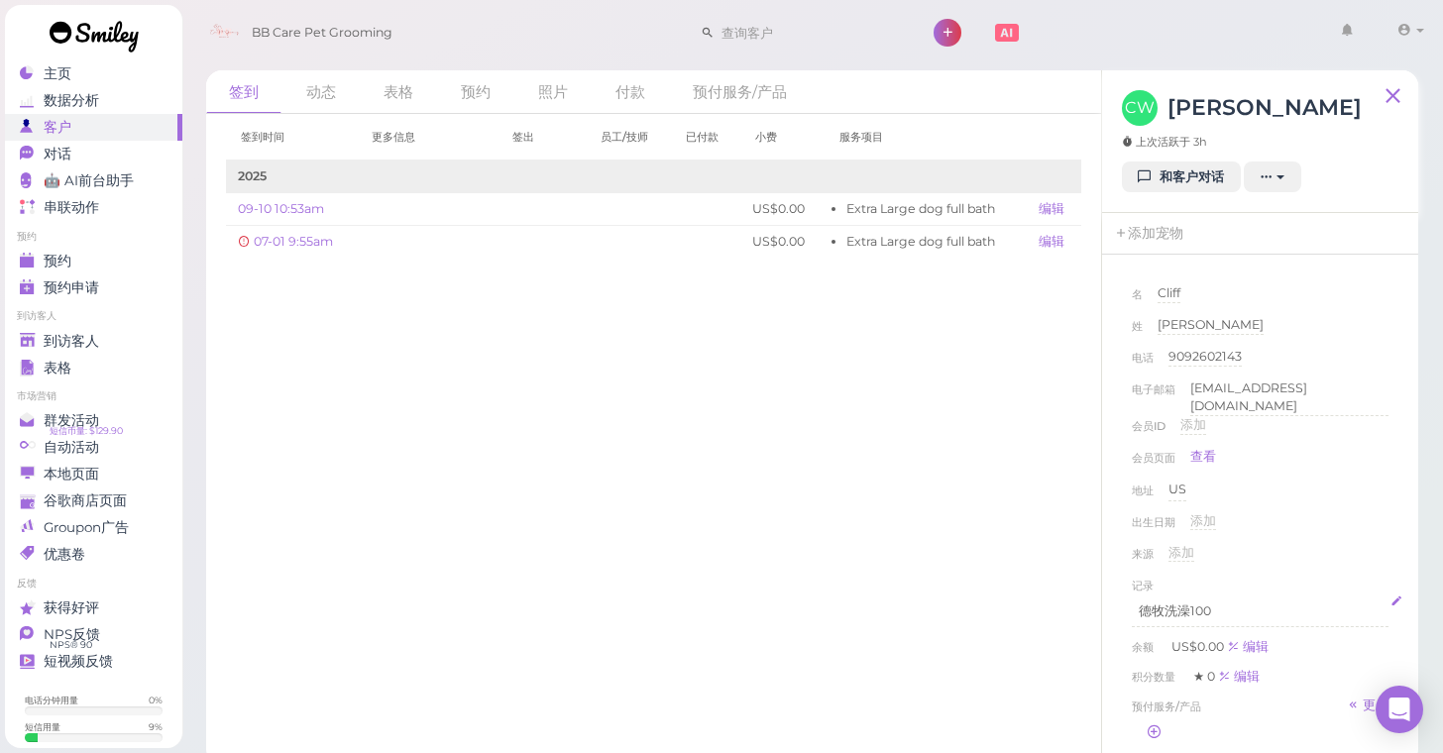
click at [1223, 603] on p "德牧洗澡100" at bounding box center [1260, 612] width 243 height 18
click at [1433, 533] on div "签到 动态 表格 预约 照片 付款 预付服务/产品 签到时间 更多信息 签出 员工/技师 已付款 小费 服务项目 2025" at bounding box center [812, 411] width 1263 height 710
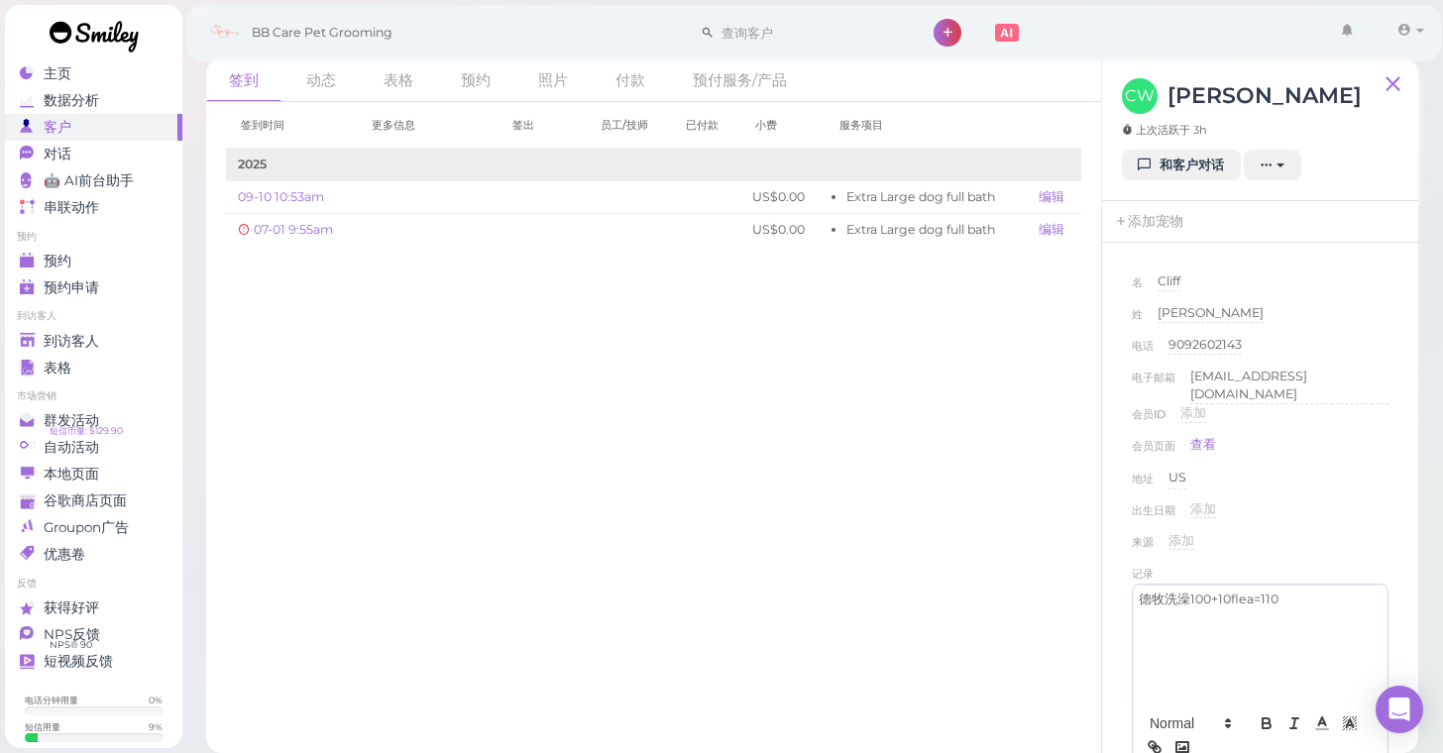
scroll to position [11, 0]
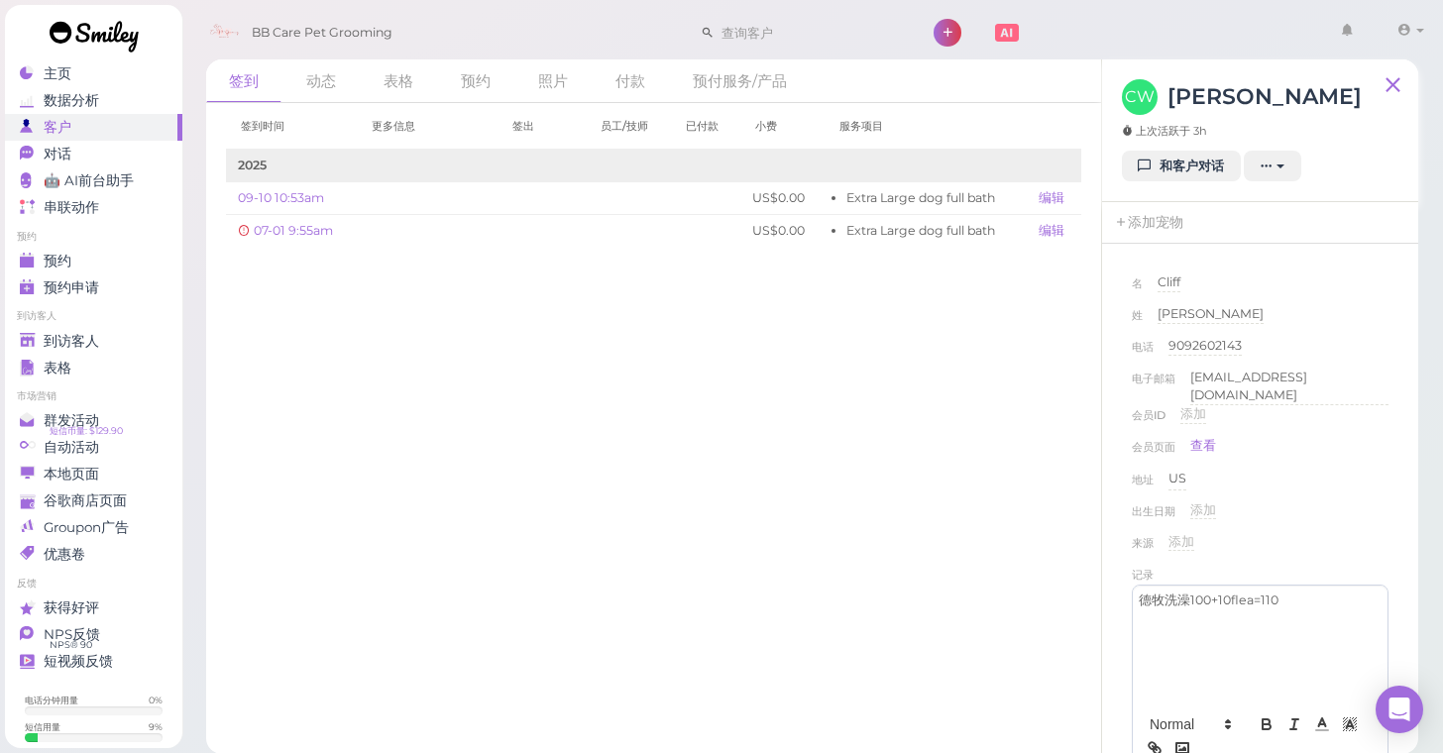
click at [1349, 502] on div "出生日期 添加" at bounding box center [1260, 518] width 257 height 32
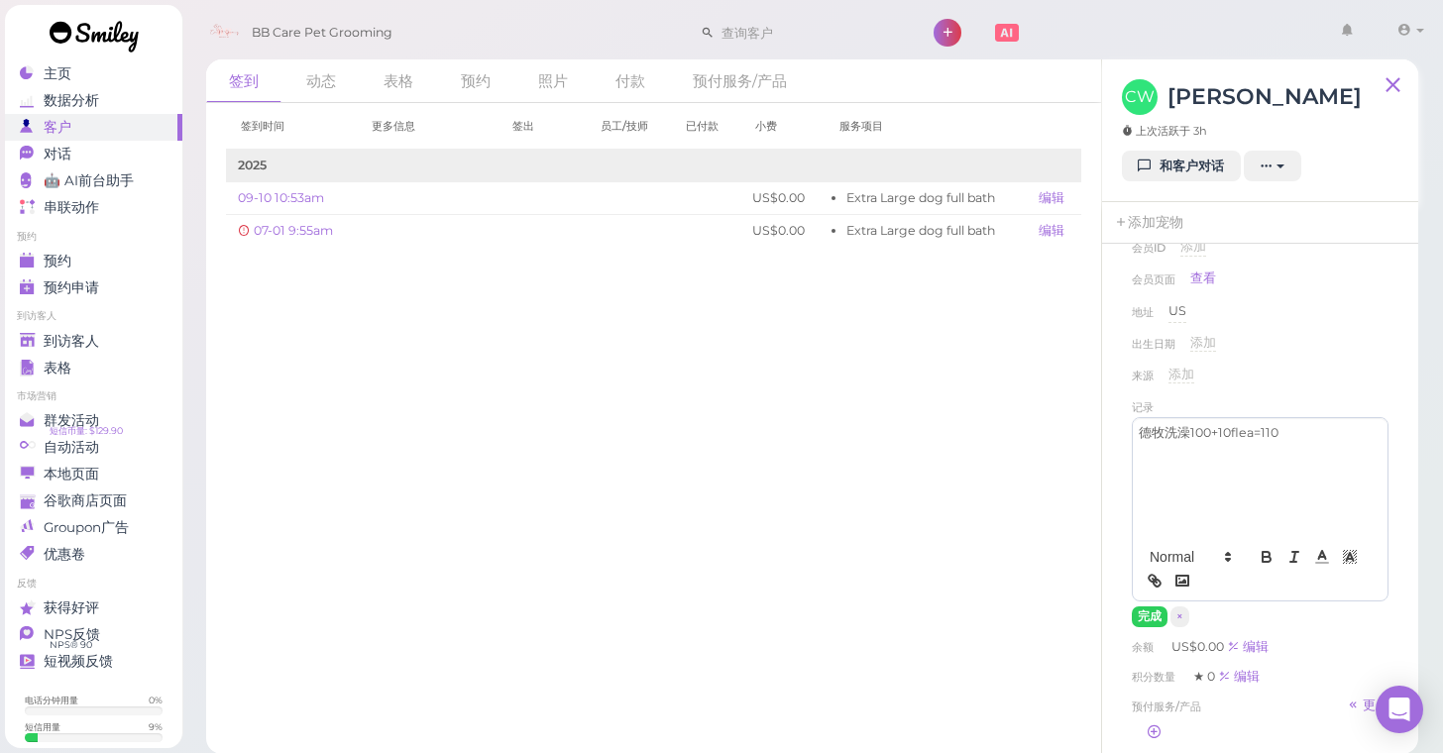
scroll to position [169, 0]
click at [1145, 608] on button "完成" at bounding box center [1150, 615] width 36 height 21
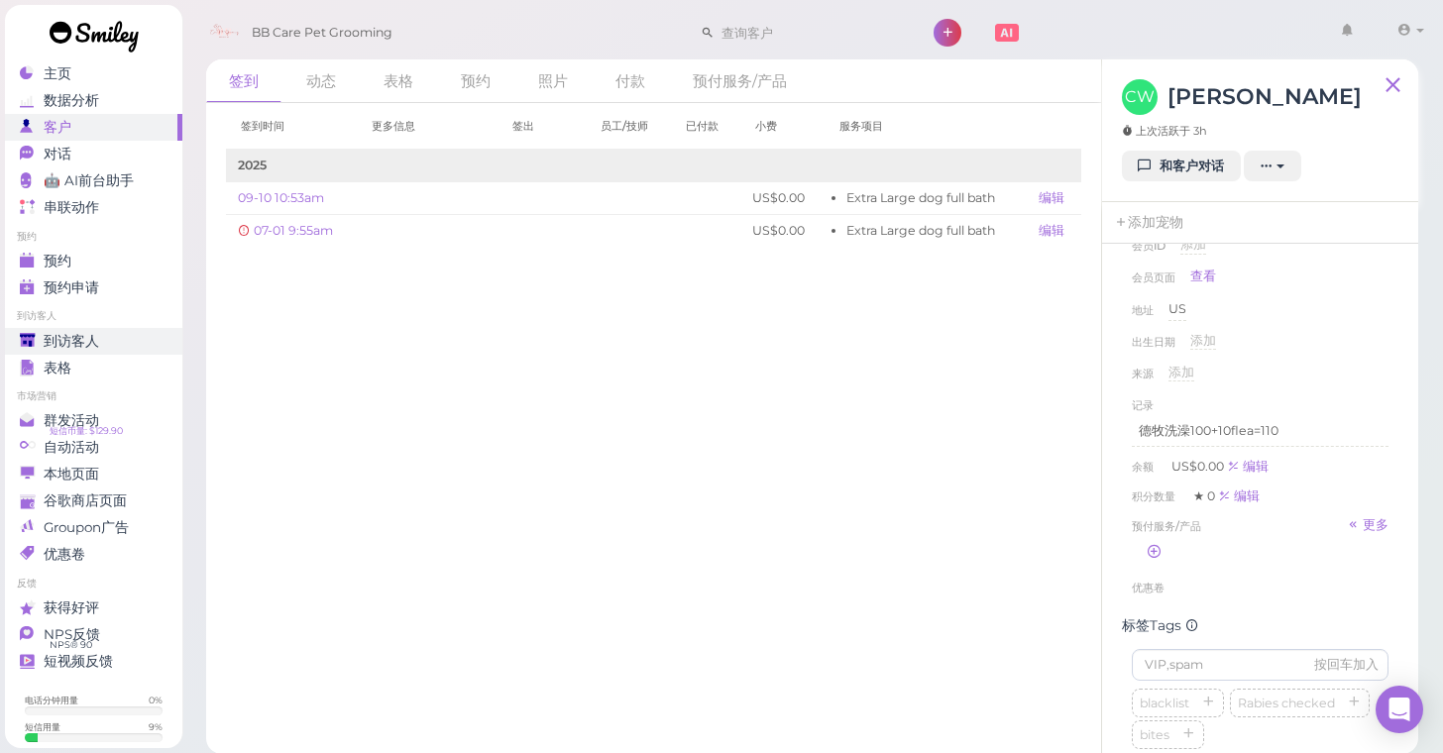
click at [87, 339] on span "到访客人" at bounding box center [72, 341] width 56 height 17
